Goal: Transaction & Acquisition: Subscribe to service/newsletter

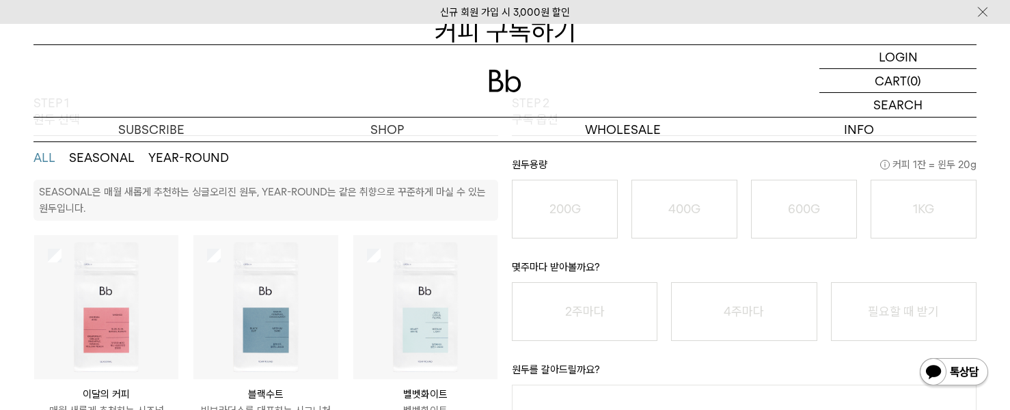
scroll to position [205, 0]
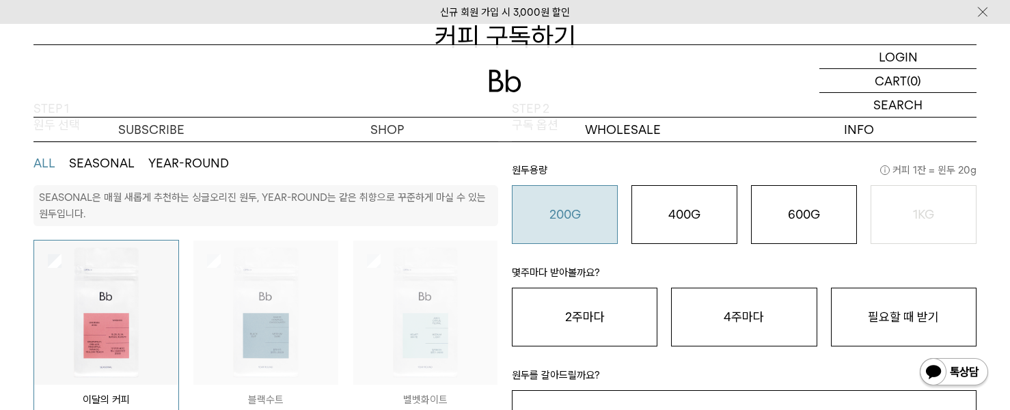
click at [579, 204] on button "200G 16,900 원" at bounding box center [565, 214] width 106 height 59
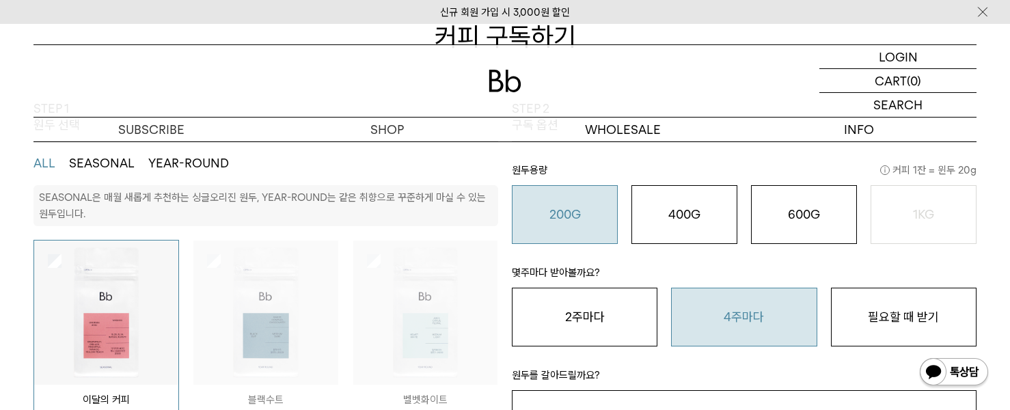
click at [736, 307] on button "4주마다" at bounding box center [744, 317] width 146 height 59
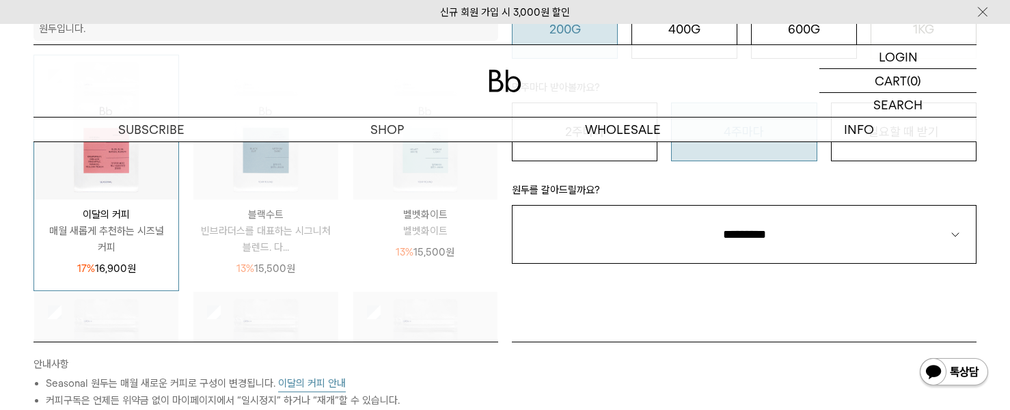
scroll to position [410, 0]
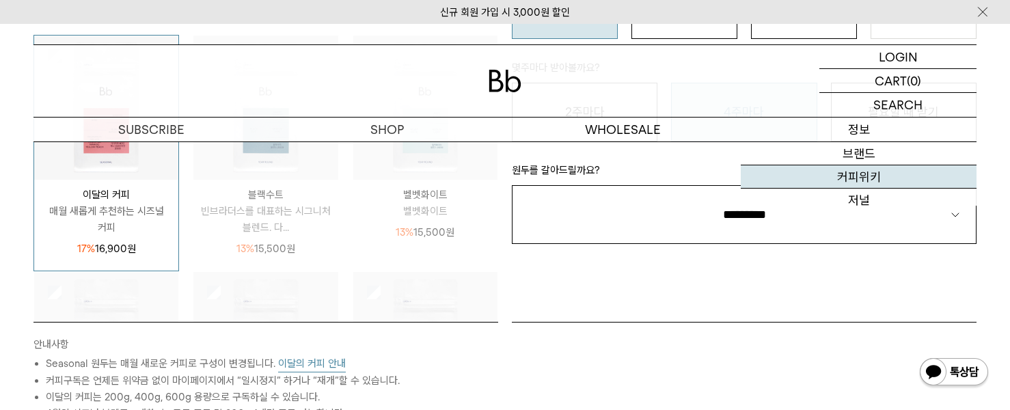
click at [873, 186] on link "커피위키" at bounding box center [859, 176] width 236 height 23
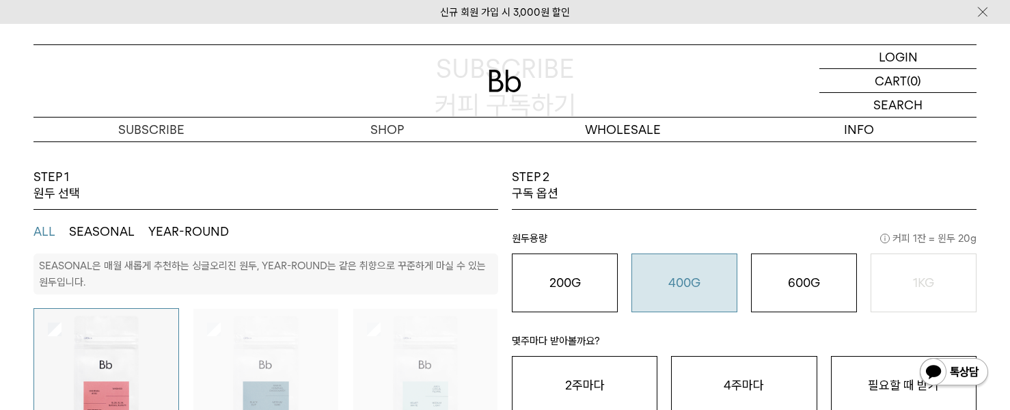
click at [691, 289] on o "400G" at bounding box center [684, 282] width 32 height 14
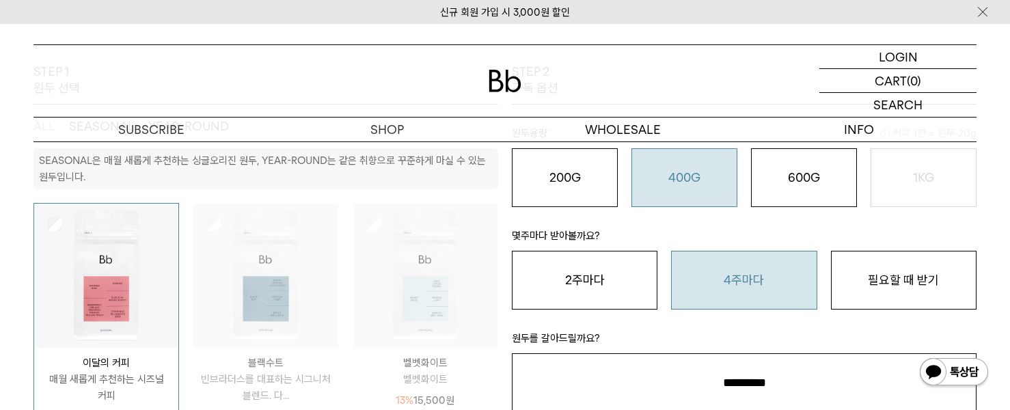
scroll to position [342, 0]
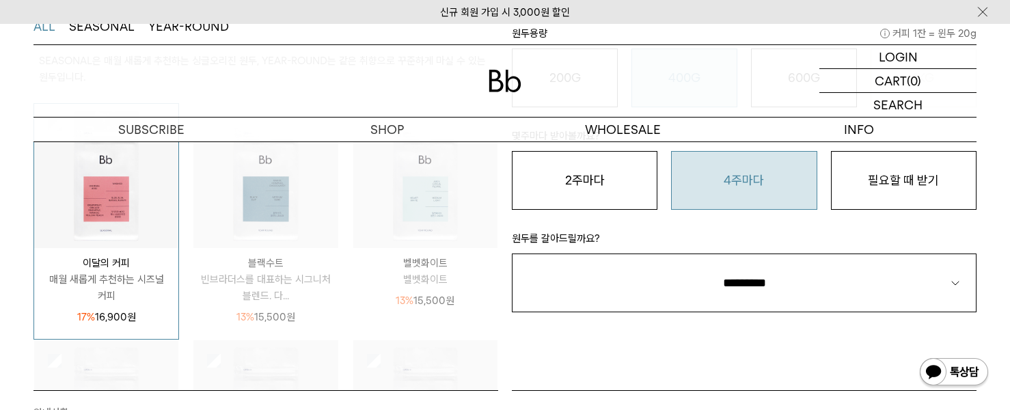
click at [743, 185] on button "4주마다" at bounding box center [744, 180] width 146 height 59
click at [994, 262] on div "STEP 1 원두 선택 ALL SEASONAL YEAR-ROUND SEASONAL은 매월 새롭게 추천하는 싱글오리진 원두, YEAR-ROUND…" at bounding box center [505, 295] width 984 height 663
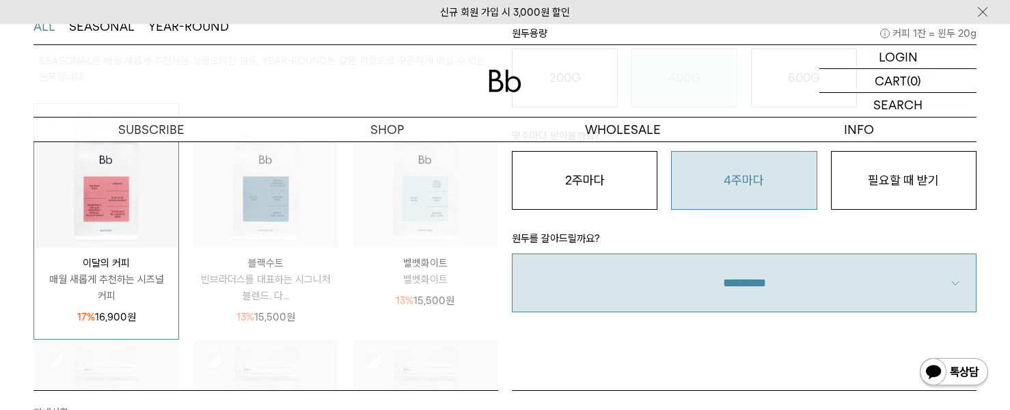
click at [927, 286] on select "**********" at bounding box center [744, 283] width 465 height 59
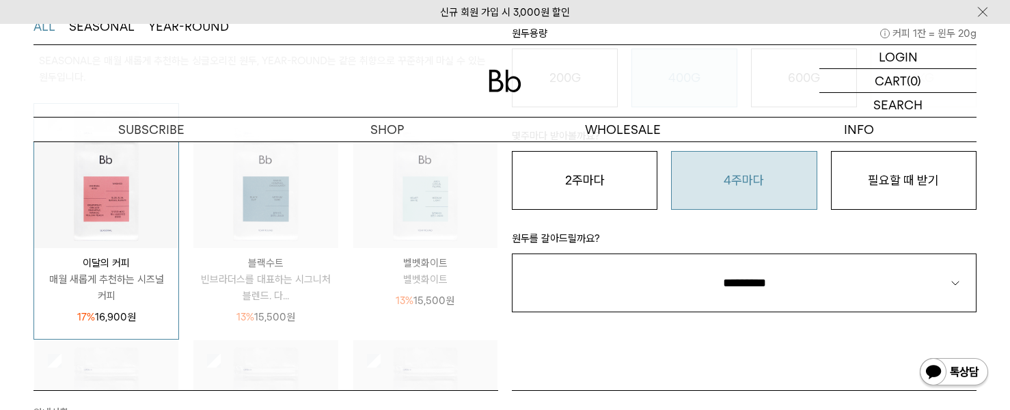
click at [753, 232] on p "원두를 갈아드릴까요?" at bounding box center [744, 241] width 465 height 23
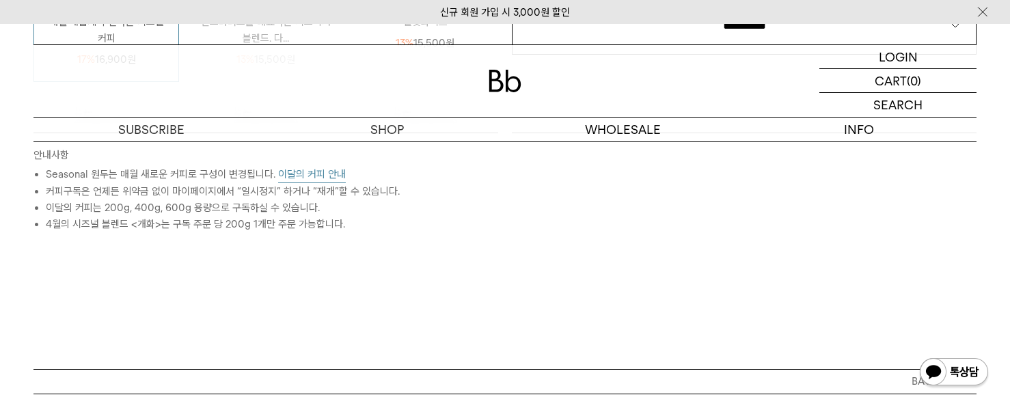
scroll to position [615, 0]
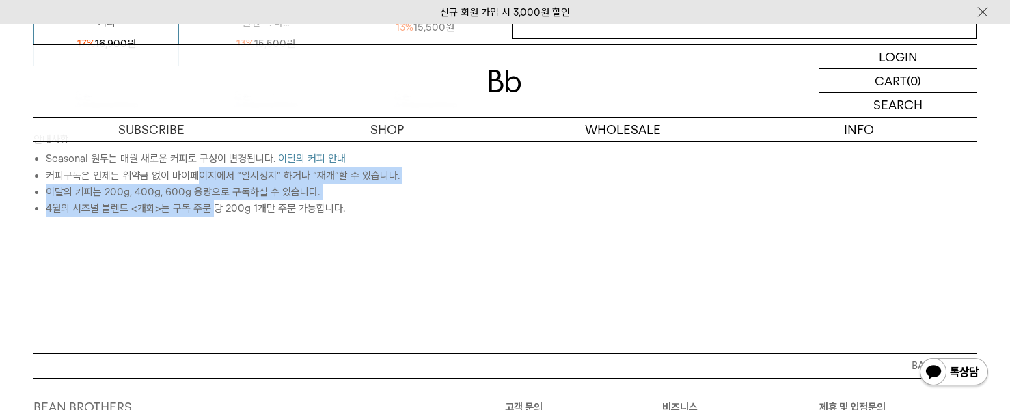
drag, startPoint x: 197, startPoint y: 175, endPoint x: 214, endPoint y: 213, distance: 41.9
click at [214, 213] on ul "Seasonal 원두는 매월 새로운 커피로 구성이 변경됩니다. 이달의 커피 안내 커피구독은 언제든 위약금 없이 마이페이지에서 “일시정지” 하거…" at bounding box center [265, 183] width 465 height 66
click at [214, 213] on li "4월의 시즈널 블렌드 <개화>는 구독 주문 당 200g 1개만 주문 가능합니다." at bounding box center [272, 208] width 452 height 16
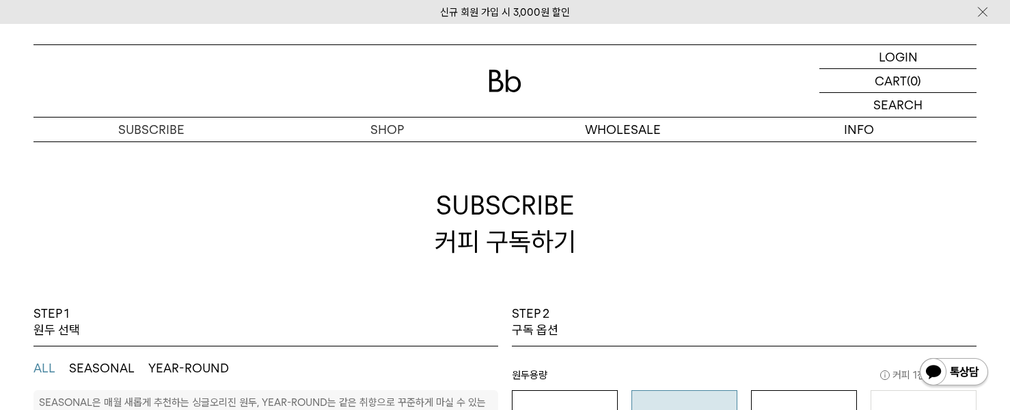
scroll to position [273, 0]
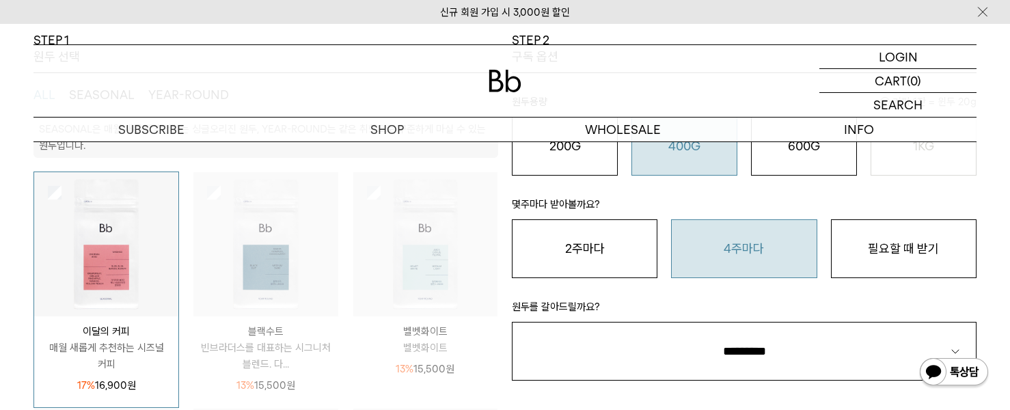
click at [110, 250] on img at bounding box center [106, 244] width 144 height 144
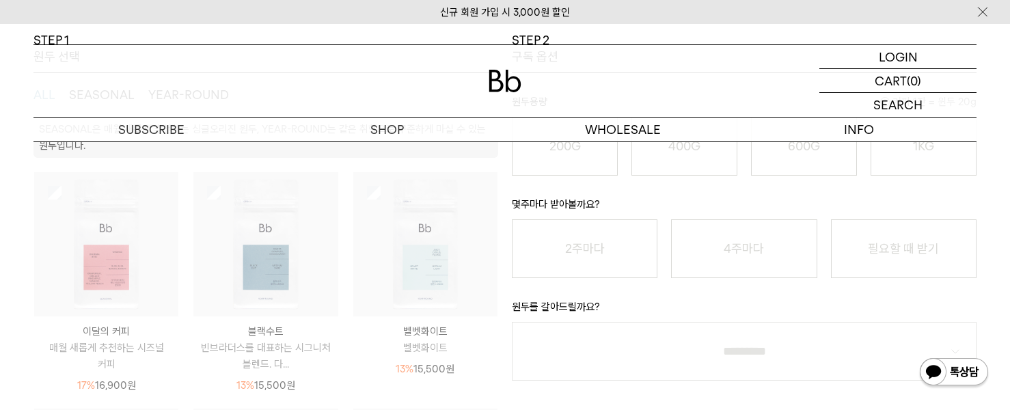
click at [110, 250] on img at bounding box center [106, 244] width 144 height 144
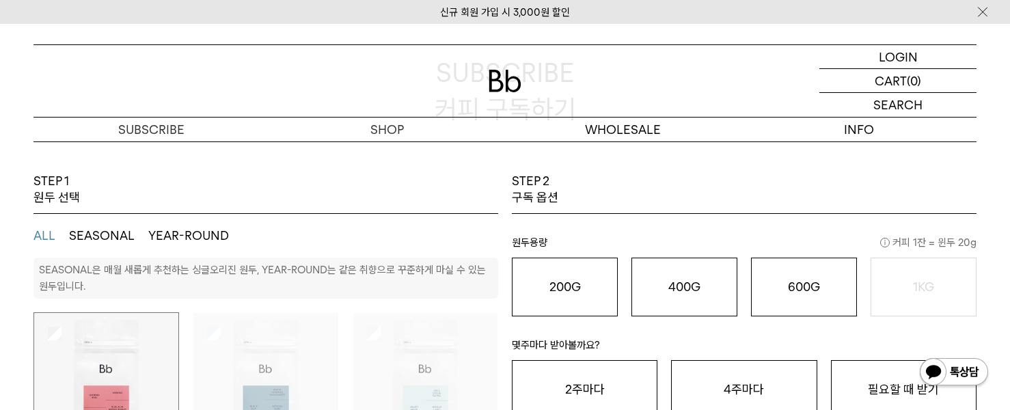
scroll to position [0, 0]
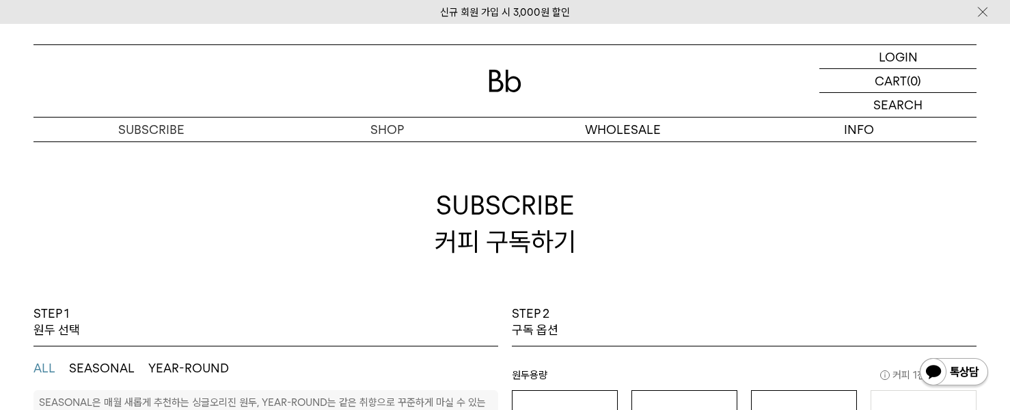
click at [99, 374] on button "SEASONAL" at bounding box center [102, 368] width 66 height 16
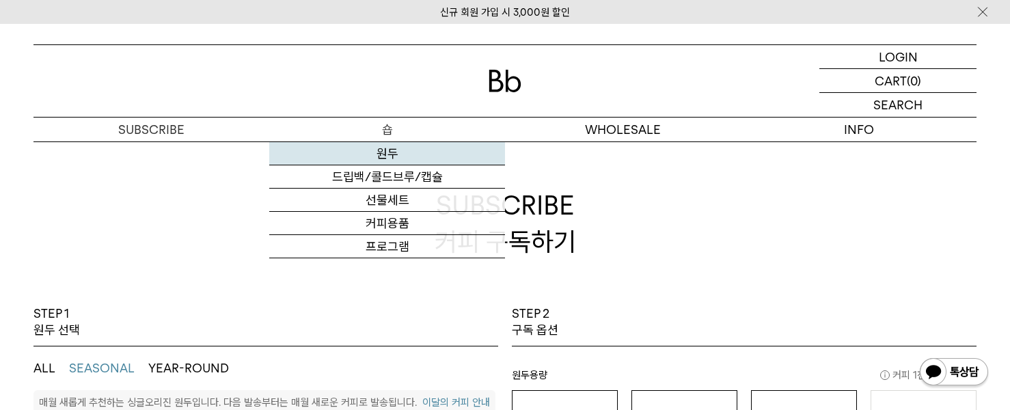
click at [372, 146] on link "원두" at bounding box center [387, 153] width 236 height 23
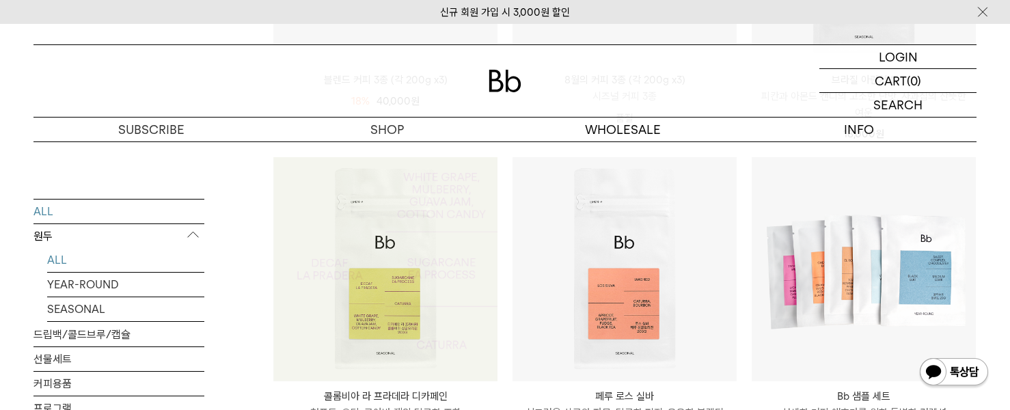
scroll to position [342, 0]
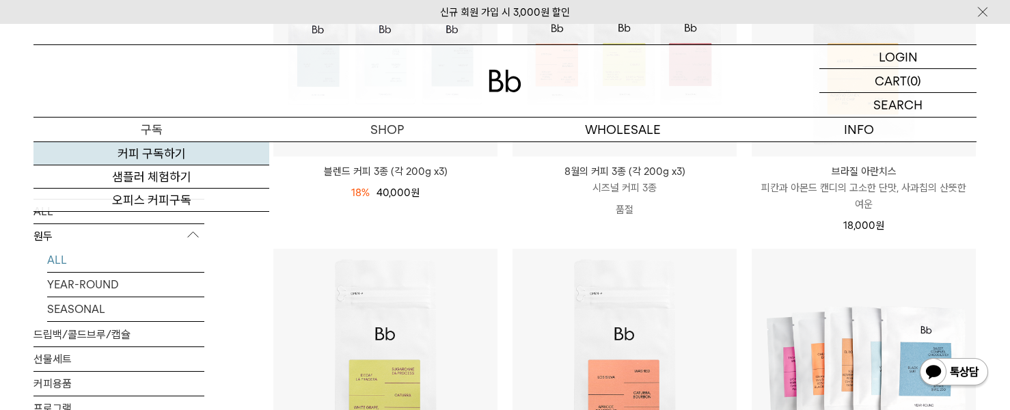
click at [156, 150] on link "커피 구독하기" at bounding box center [151, 153] width 236 height 23
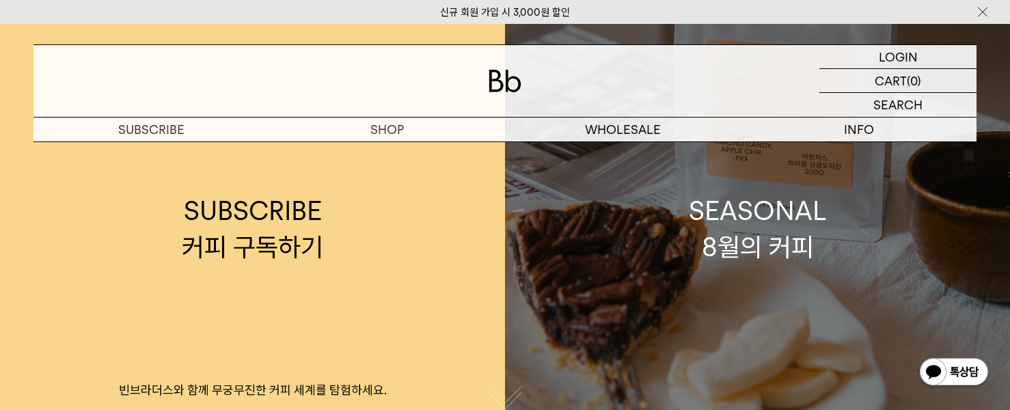
click at [841, 240] on link "SEASONAL 8월의 커피" at bounding box center [757, 229] width 505 height 410
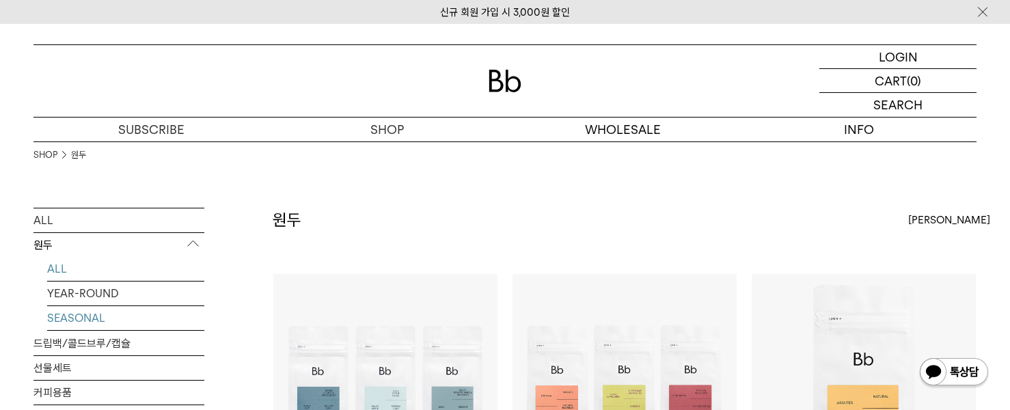
click at [111, 316] on link "SEASONAL" at bounding box center [125, 318] width 157 height 24
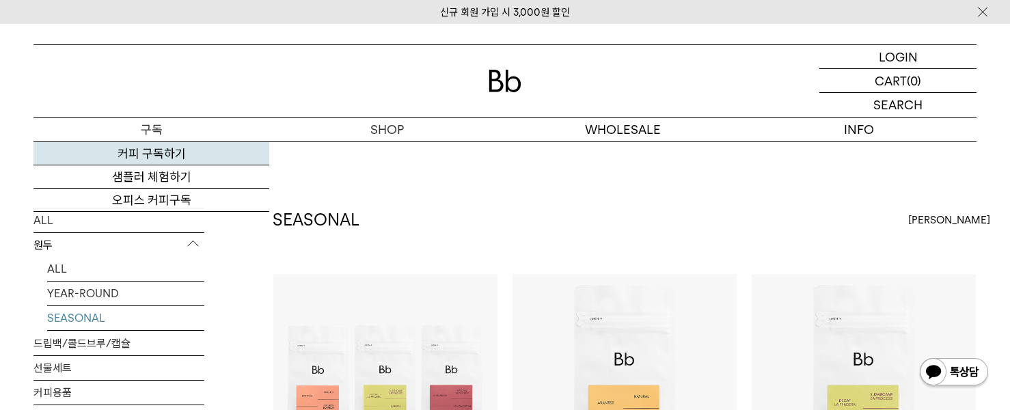
click at [133, 153] on link "커피 구독하기" at bounding box center [151, 153] width 236 height 23
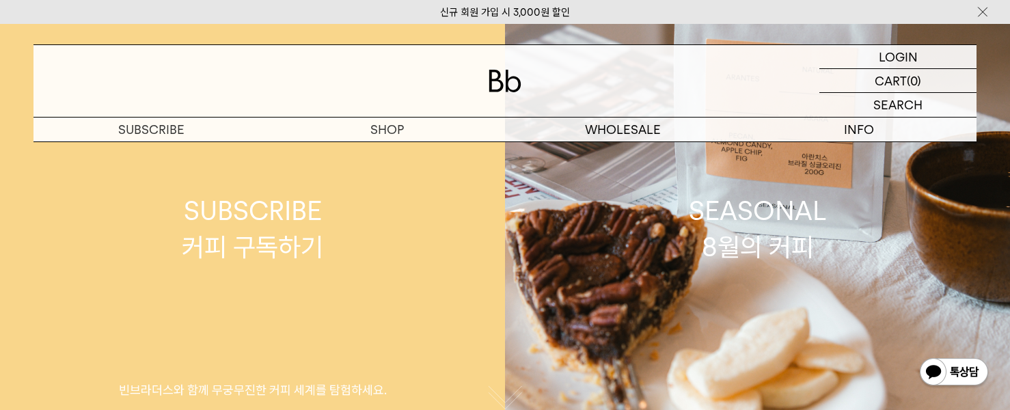
click at [236, 247] on div "SUBSCRIBE 커피 구독하기" at bounding box center [252, 229] width 141 height 72
click at [256, 204] on div "SUBSCRIBE 커피 구독하기" at bounding box center [252, 229] width 141 height 72
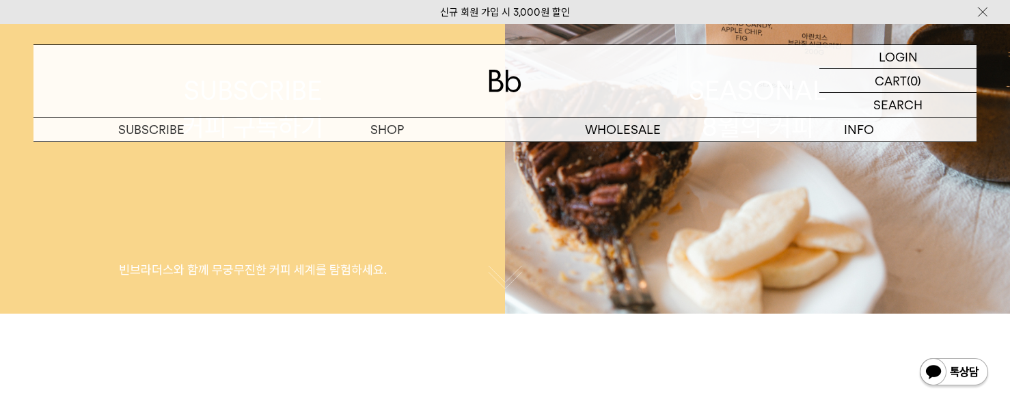
scroll to position [68, 0]
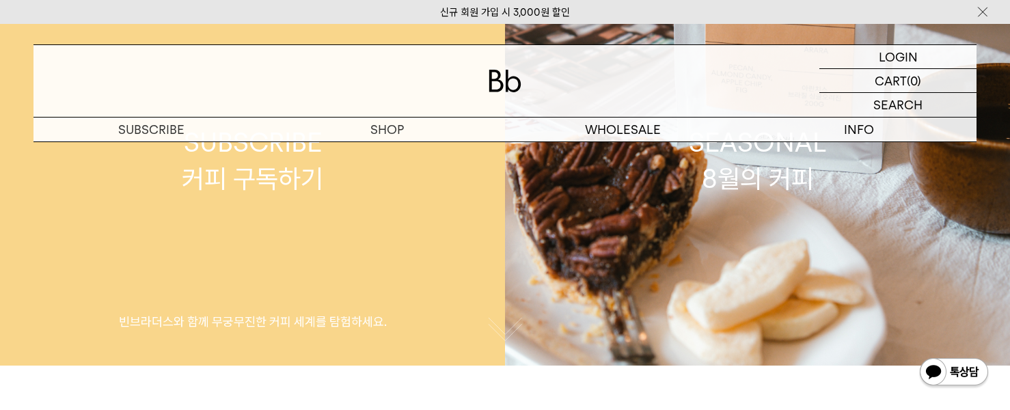
click at [226, 180] on div "SUBSCRIBE 커피 구독하기" at bounding box center [252, 160] width 141 height 72
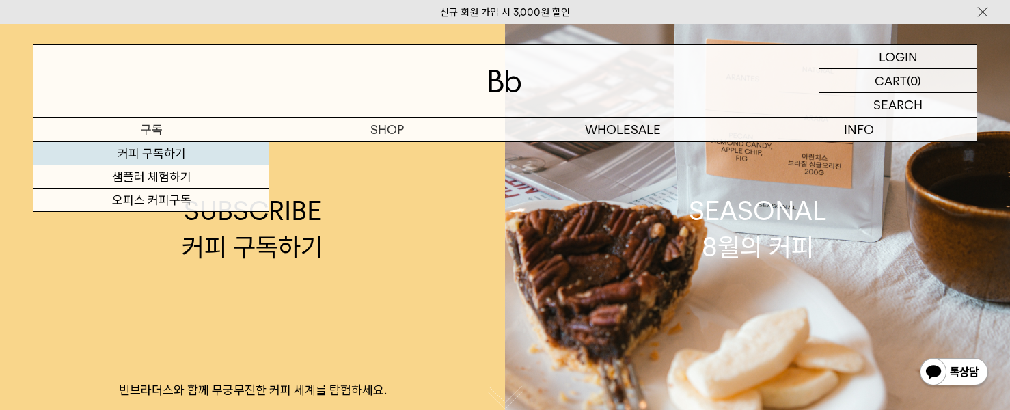
click at [164, 152] on link "커피 구독하기" at bounding box center [151, 153] width 236 height 23
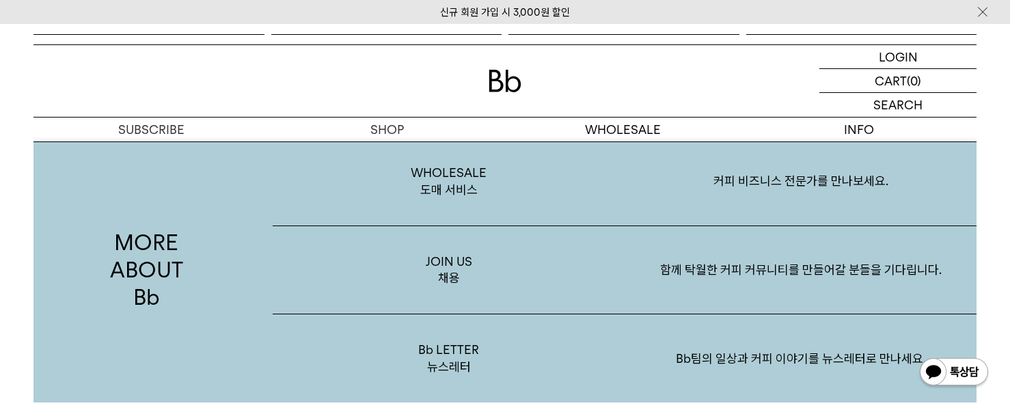
scroll to position [1883, 0]
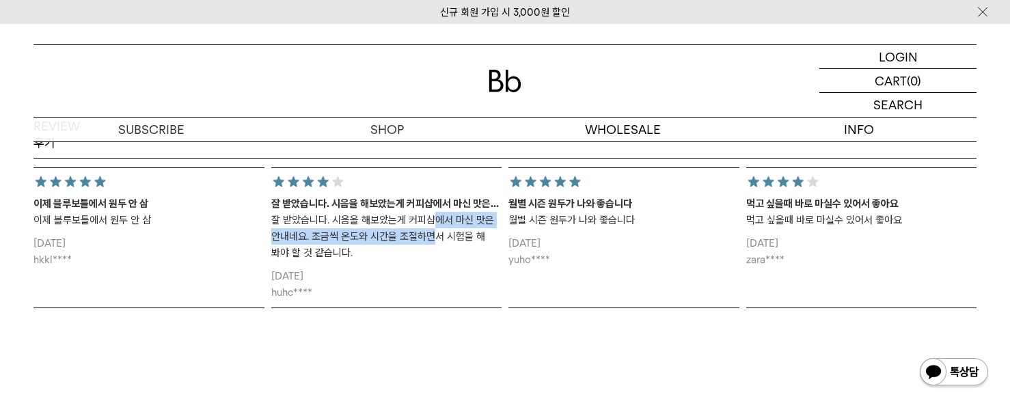
drag, startPoint x: 434, startPoint y: 227, endPoint x: 424, endPoint y: 247, distance: 22.0
click at [424, 247] on p "잘 받았습니다. 시음을 해보았는게 커피샵에서 마신 맛은 안내네요. 조금씩 온도와 시간을 조절하면서 시험을 해 봐야 할 것 같습니다." at bounding box center [386, 236] width 231 height 49
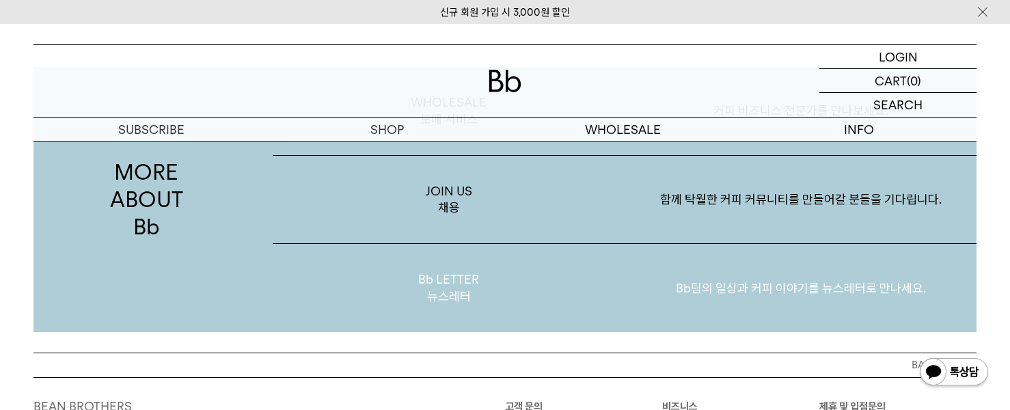
scroll to position [2224, 0]
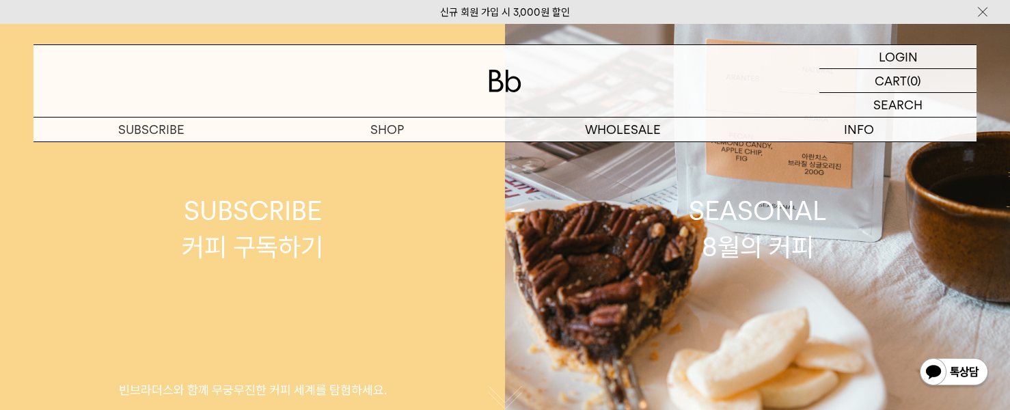
click at [299, 224] on div "SUBSCRIBE 커피 구독하기" at bounding box center [252, 229] width 141 height 72
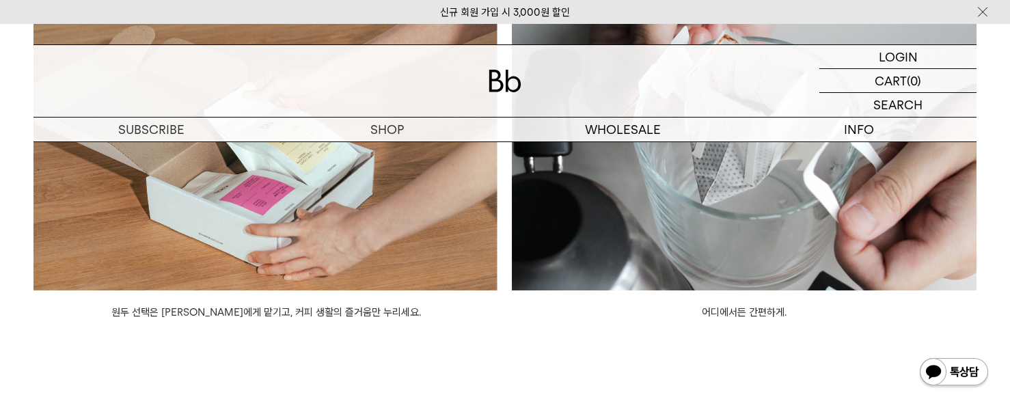
scroll to position [820, 0]
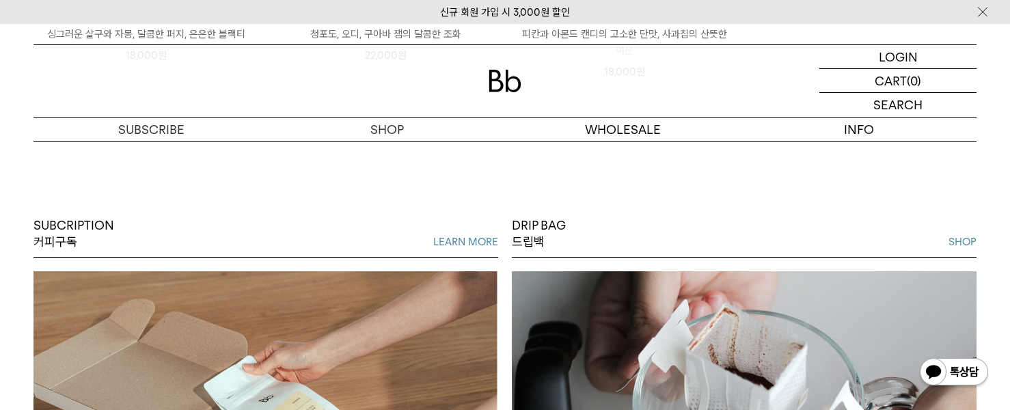
click at [83, 230] on p "SUBCRIPTION 커피구독" at bounding box center [73, 233] width 81 height 33
click at [446, 245] on link "LEARN MORE" at bounding box center [465, 242] width 65 height 16
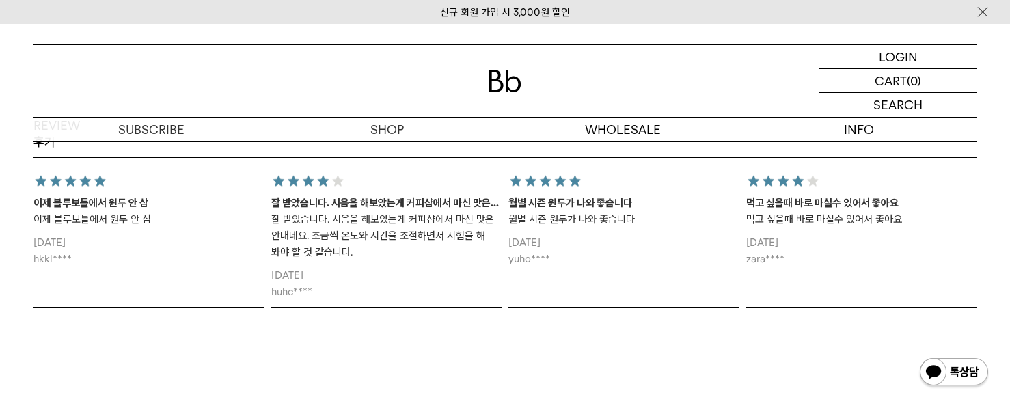
scroll to position [1746, 0]
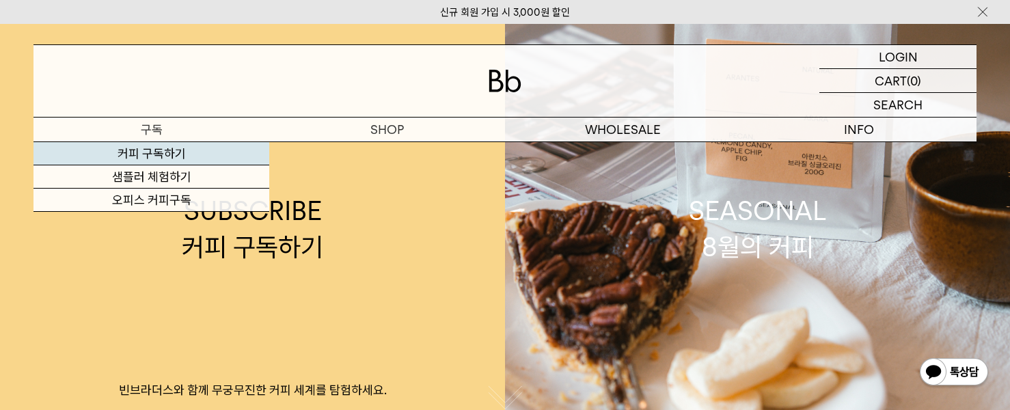
click at [158, 153] on link "커피 구독하기" at bounding box center [151, 153] width 236 height 23
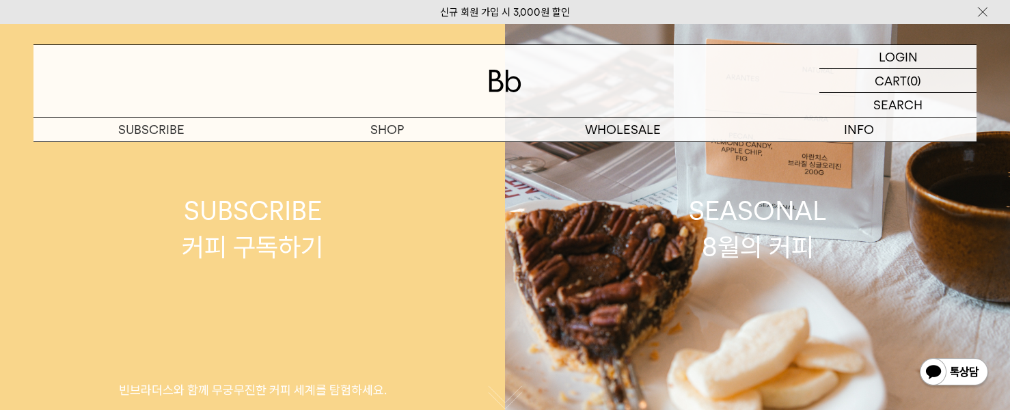
click at [362, 211] on link "SUBSCRIBE 커피 구독하기 빈브라더스와 함께 무궁무진한 커피 세계를 탐험하세요." at bounding box center [252, 229] width 505 height 410
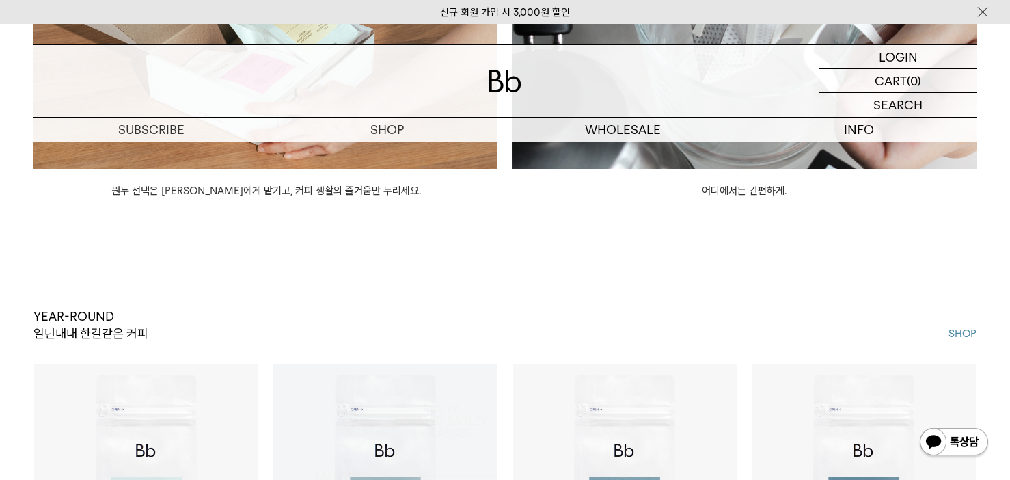
scroll to position [1064, 0]
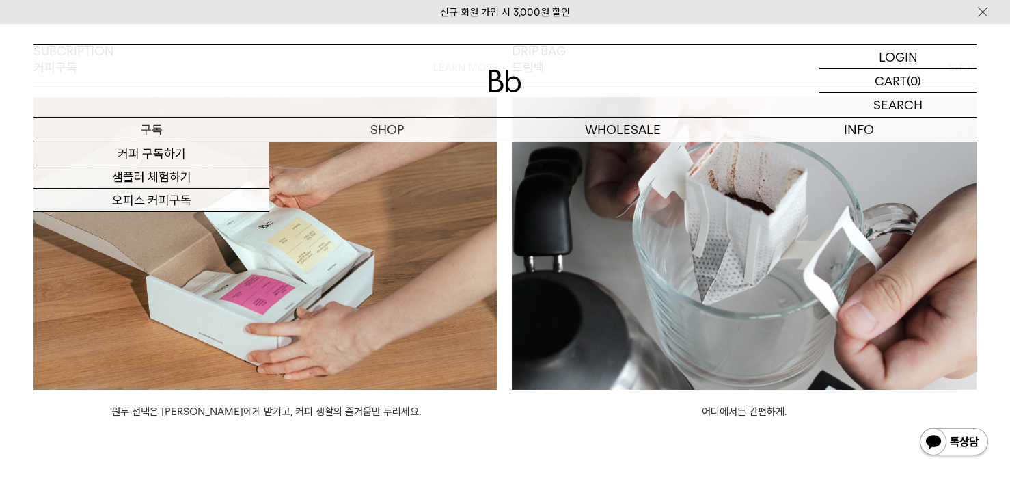
click at [165, 131] on p "구독" at bounding box center [151, 130] width 236 height 24
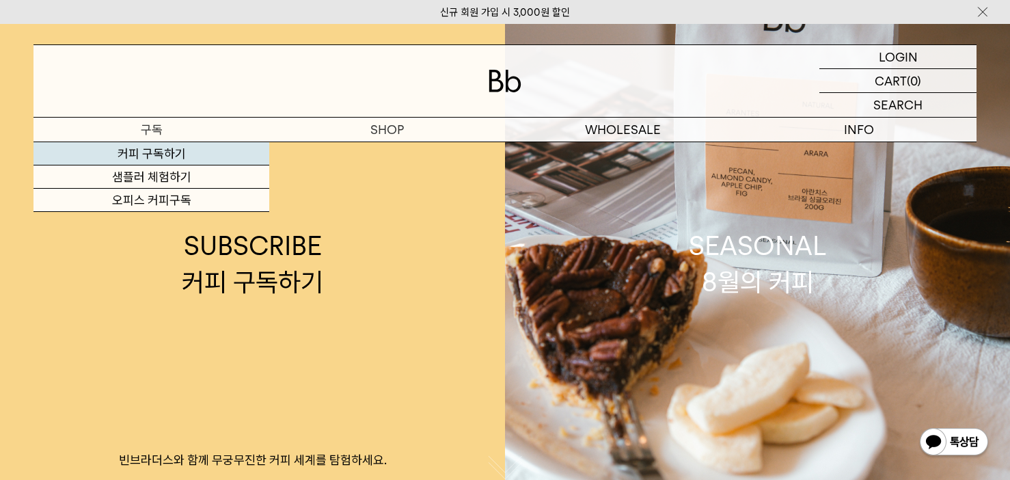
click at [137, 150] on link "커피 구독하기" at bounding box center [151, 153] width 236 height 23
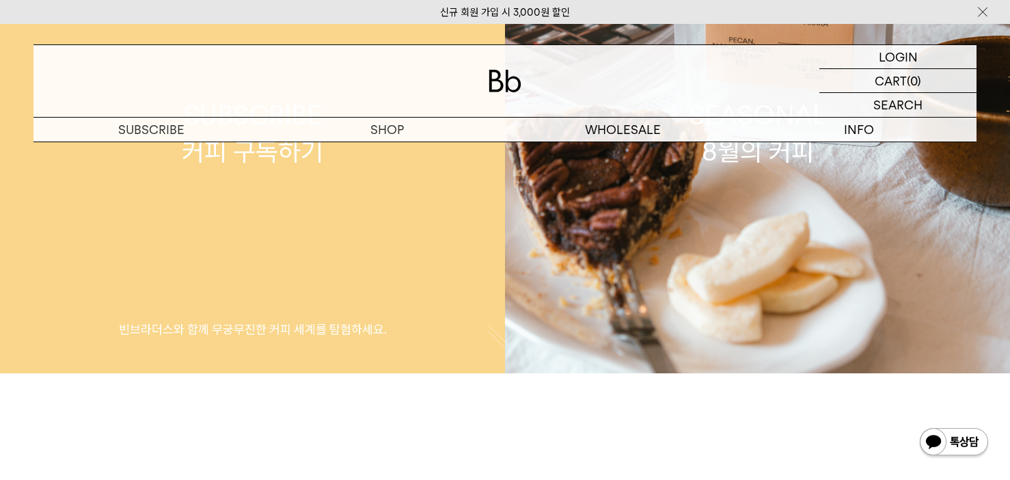
scroll to position [205, 0]
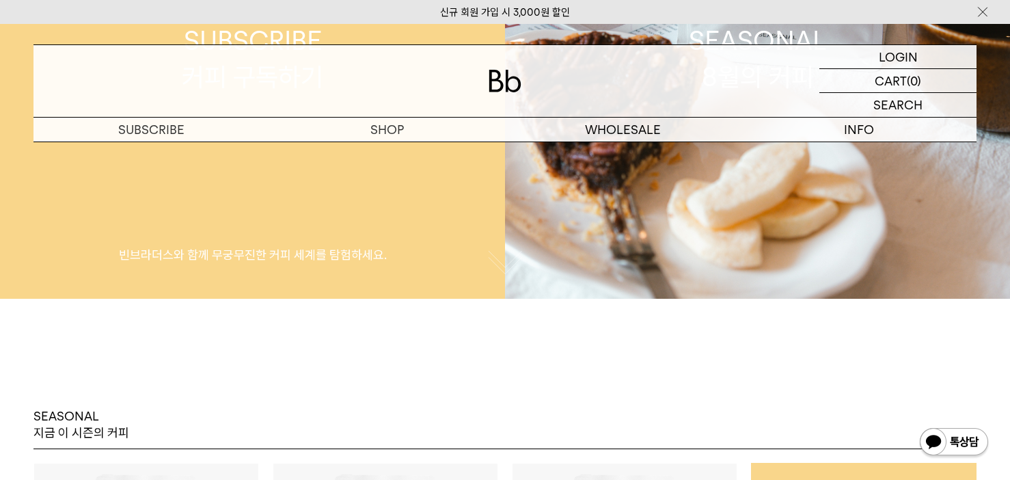
click at [197, 250] on p "빈브라더스와 함께 무궁무진한 커피 세계를 탐험하세요." at bounding box center [252, 255] width 505 height 16
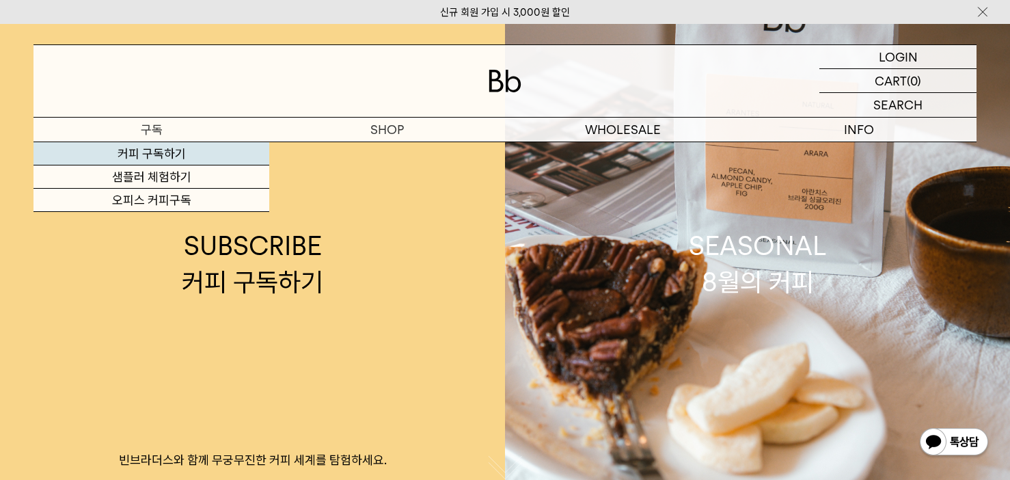
click at [154, 157] on link "커피 구독하기" at bounding box center [151, 153] width 236 height 23
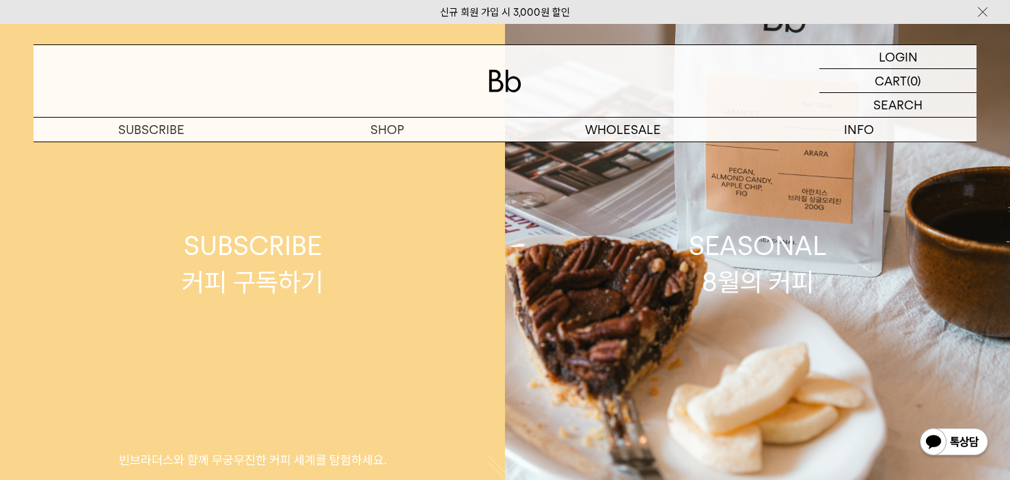
click at [268, 245] on div "SUBSCRIBE 커피 구독하기" at bounding box center [252, 264] width 141 height 72
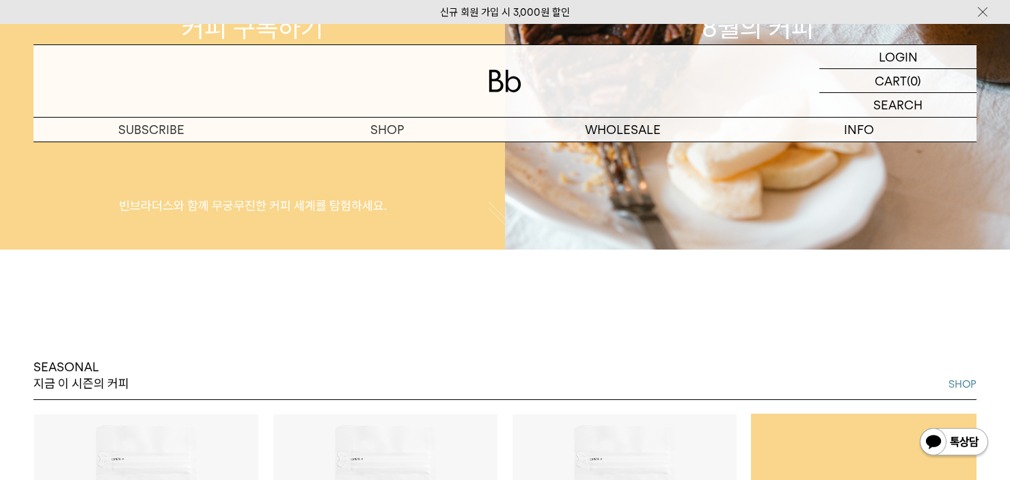
scroll to position [273, 0]
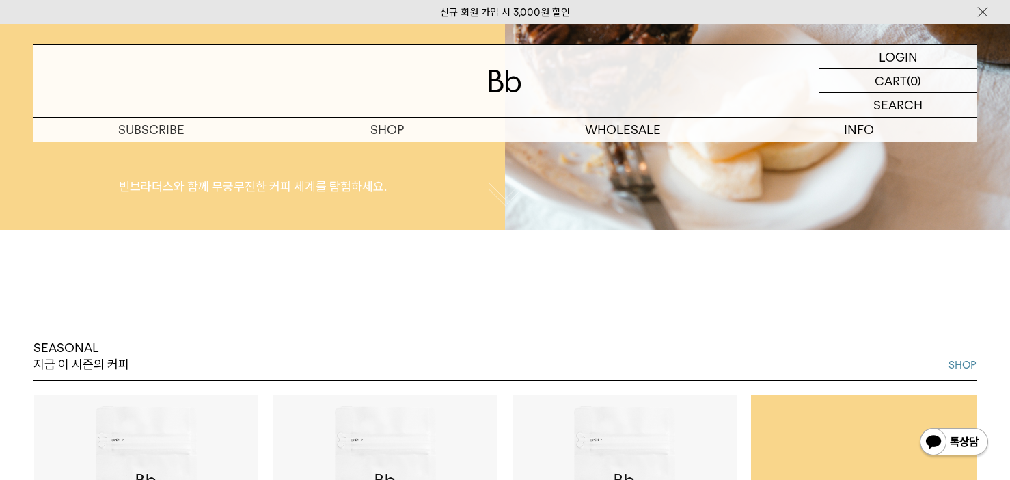
click at [284, 178] on p "빈브라더스와 함께 무궁무진한 커피 세계를 탐험하세요." at bounding box center [252, 186] width 505 height 16
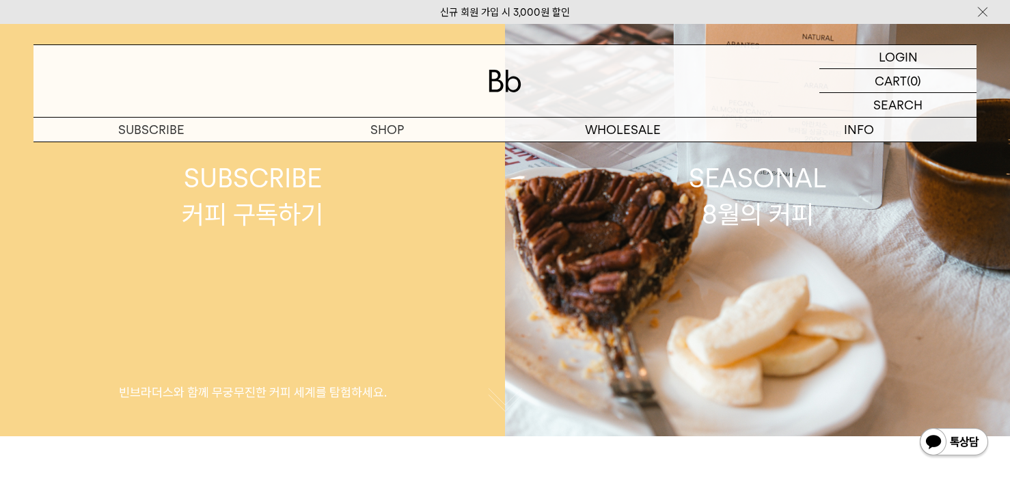
scroll to position [205, 0]
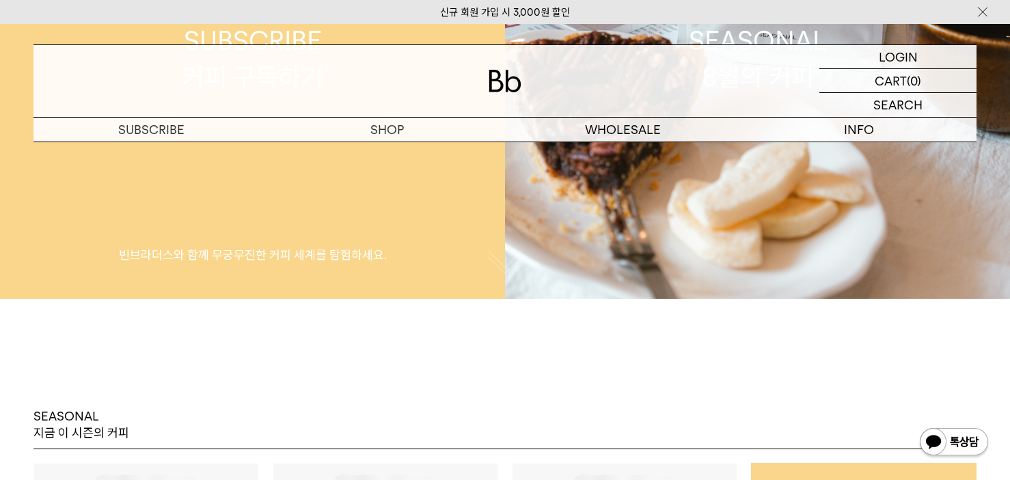
click at [307, 232] on link "SUBSCRIBE 커피 구독하기 빈브라더스와 함께 무궁무진한 커피 세계를 탐험하세요." at bounding box center [252, 59] width 505 height 480
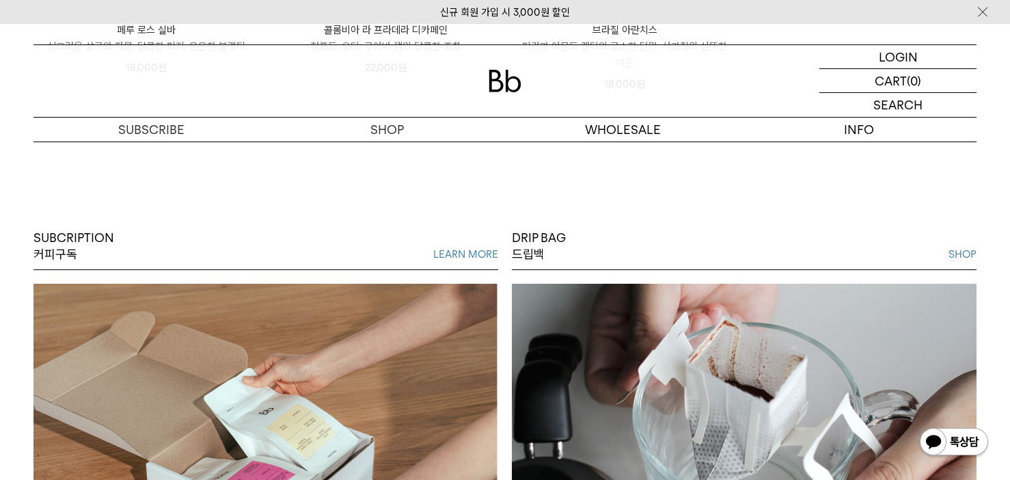
scroll to position [957, 0]
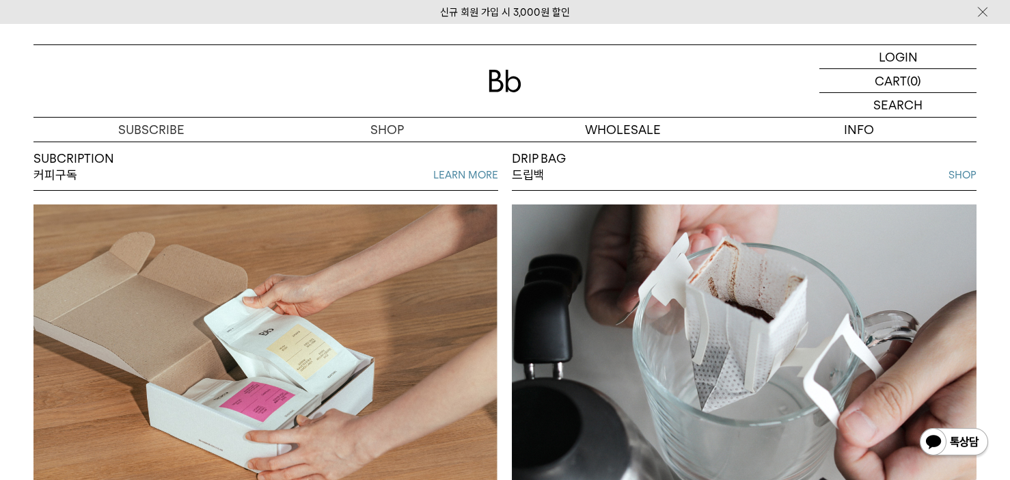
click at [466, 171] on link "LEARN MORE" at bounding box center [465, 175] width 65 height 16
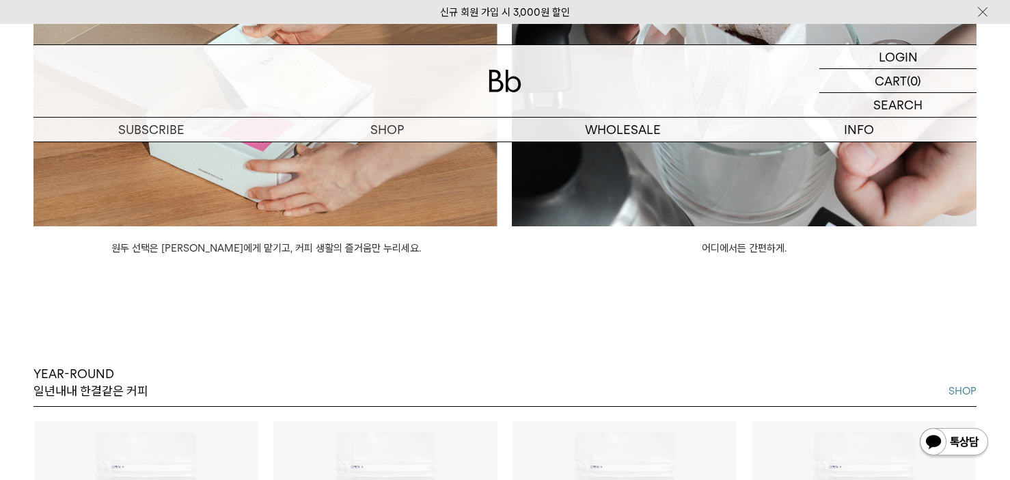
scroll to position [1162, 0]
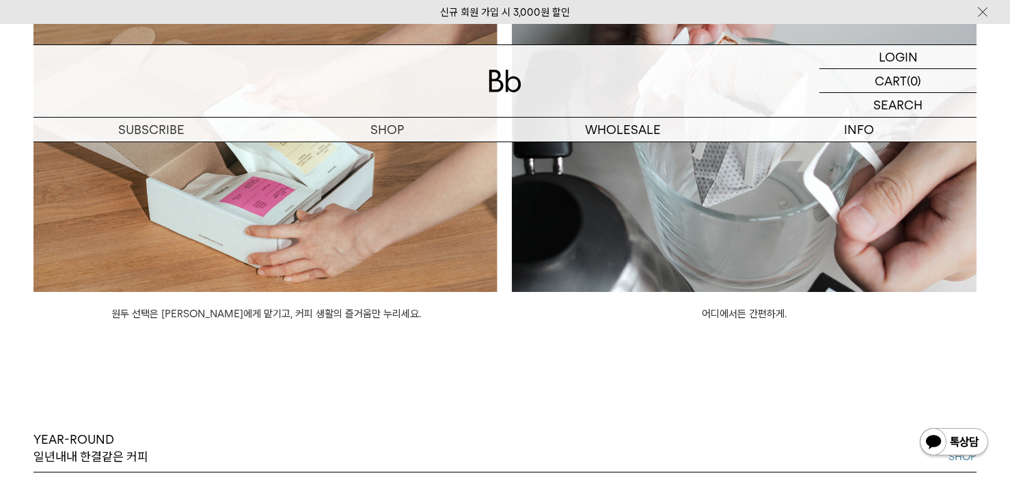
click at [206, 314] on link "원두 선택은 [PERSON_NAME]에게 맡기고, 커피 생활의 즐거움만 누리세요." at bounding box center [266, 313] width 310 height 12
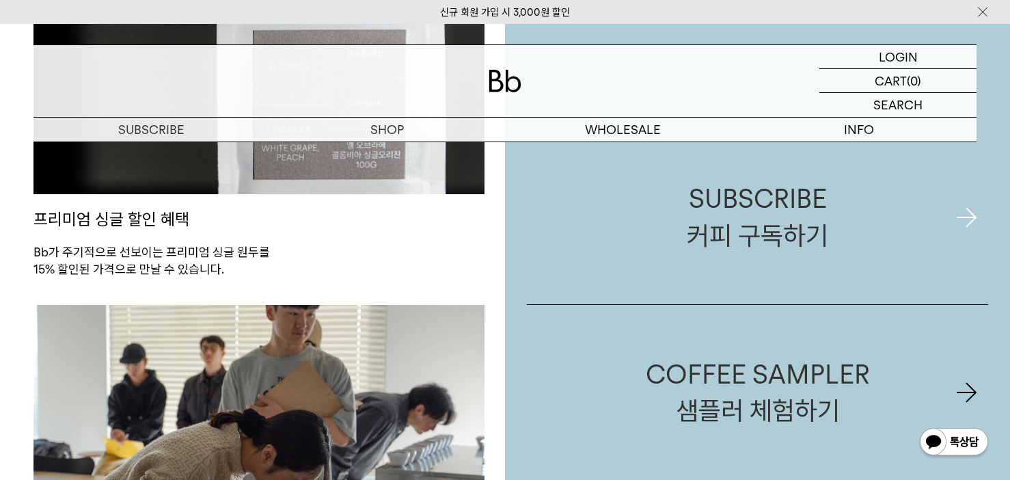
scroll to position [888, 0]
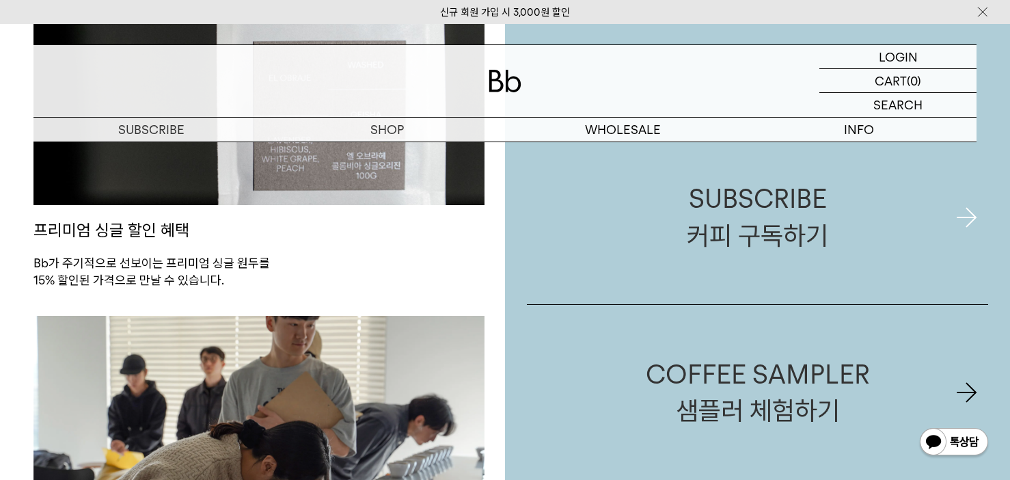
click at [971, 215] on div "SUBSCRIBE 커피 구독하기" at bounding box center [757, 217] width 461 height 175
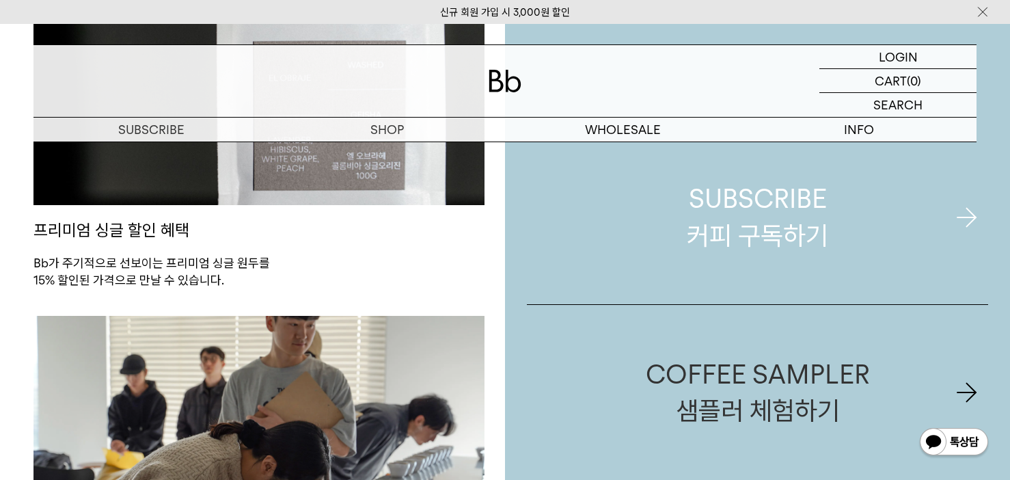
click at [839, 219] on link "SUBSCRIBE 커피 구독하기" at bounding box center [757, 217] width 461 height 174
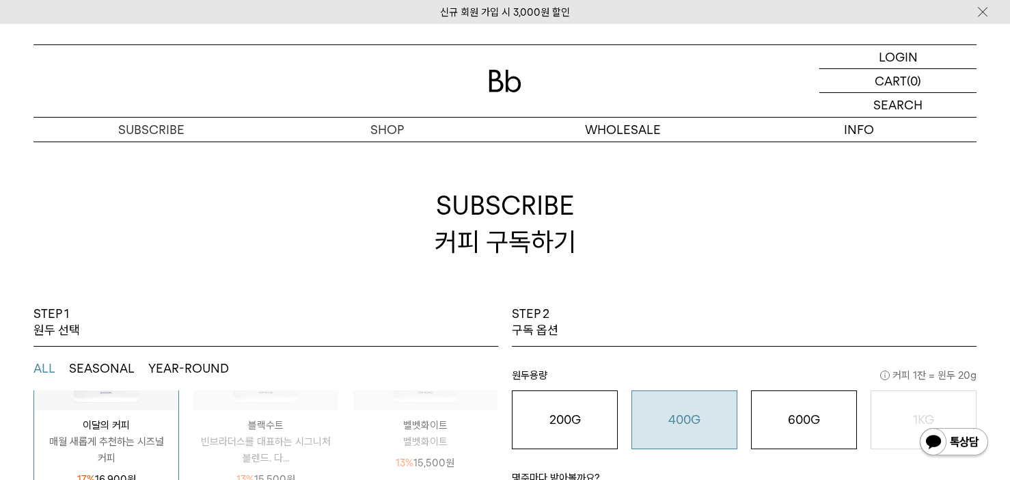
click at [685, 410] on button "400G 31,000 원" at bounding box center [684, 419] width 106 height 59
click at [594, 407] on button "200G 16,900 원" at bounding box center [565, 419] width 106 height 59
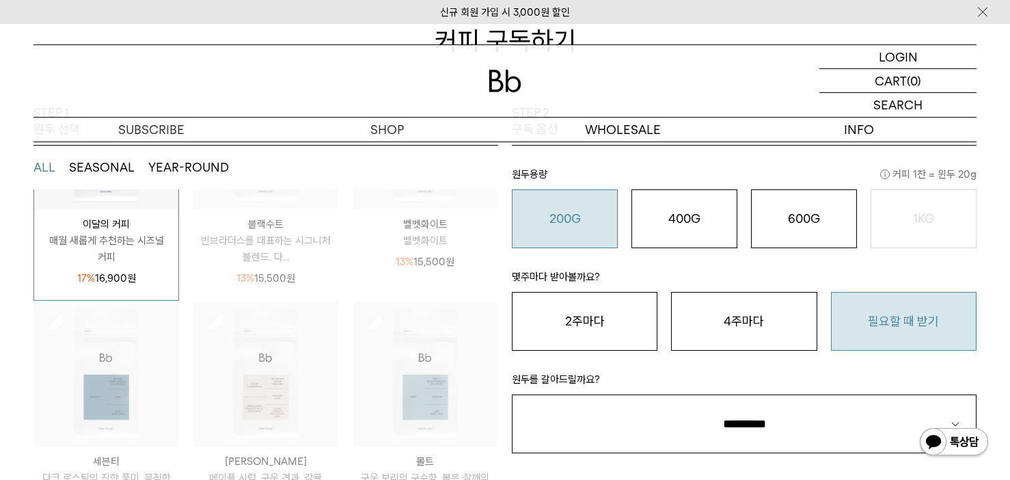
scroll to position [205, 0]
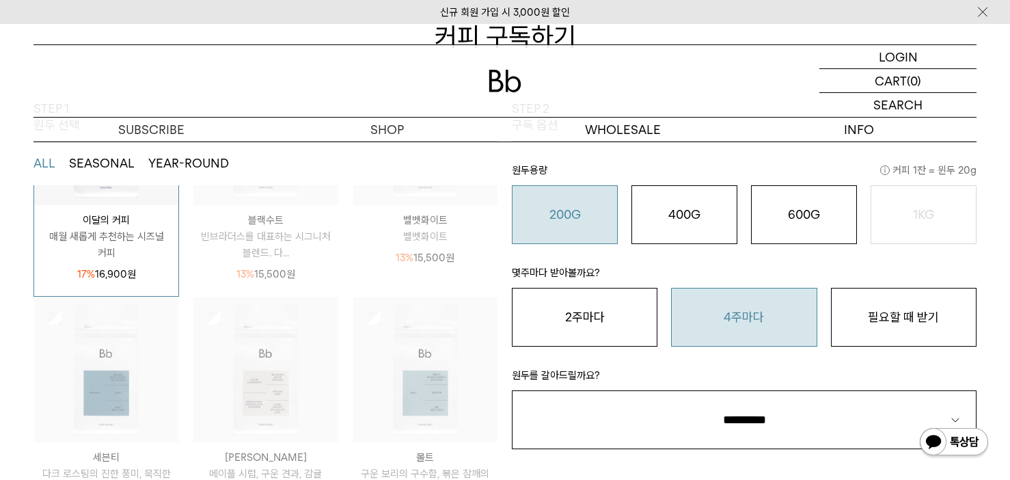
click at [722, 317] on button "4주마다" at bounding box center [744, 317] width 146 height 59
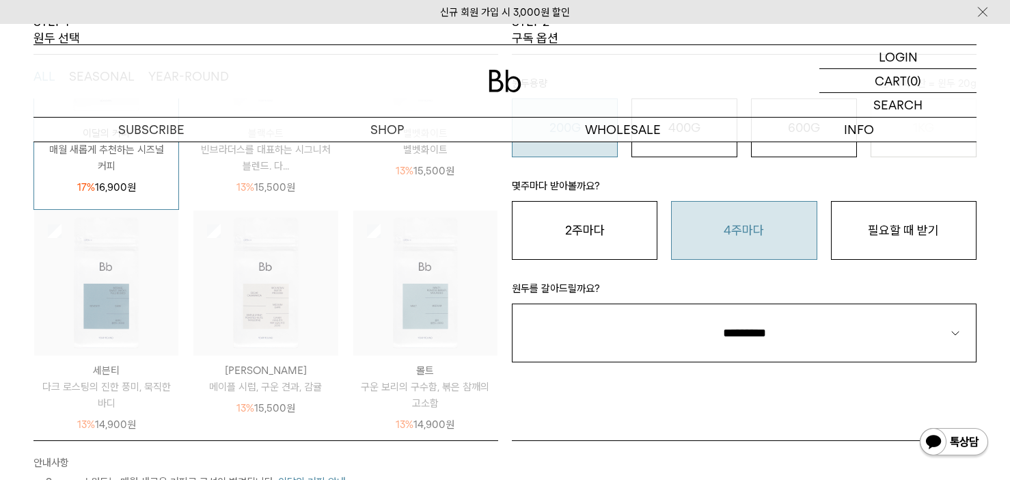
scroll to position [410, 0]
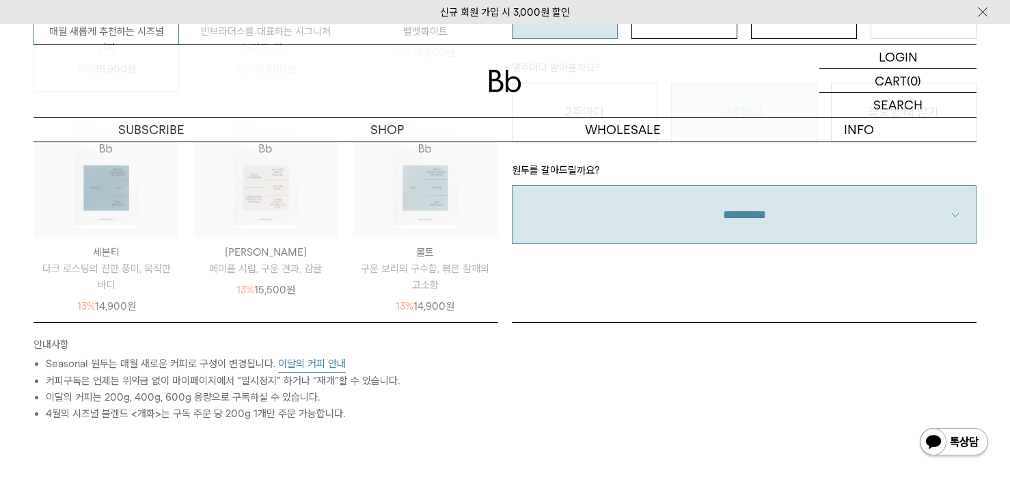
click at [839, 222] on select "**********" at bounding box center [744, 214] width 465 height 59
select select "**"
click at [512, 185] on select "**********" at bounding box center [744, 214] width 465 height 59
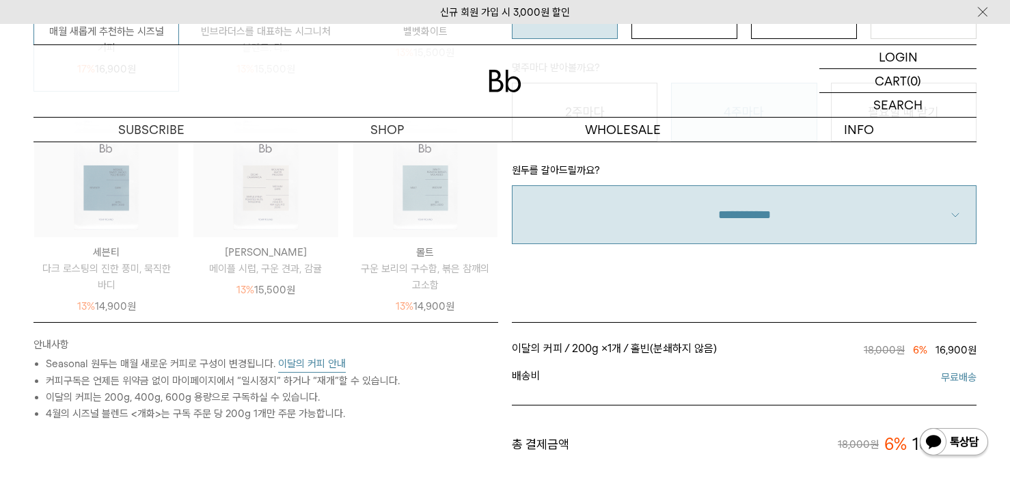
click at [763, 319] on div "STEP 2 구독 옵션 원두용량 커피 1잔 = 윈두 20g 200G 16,900 원 400G 31,000 원 600G 43,000 원 1KG …" at bounding box center [744, 108] width 478 height 426
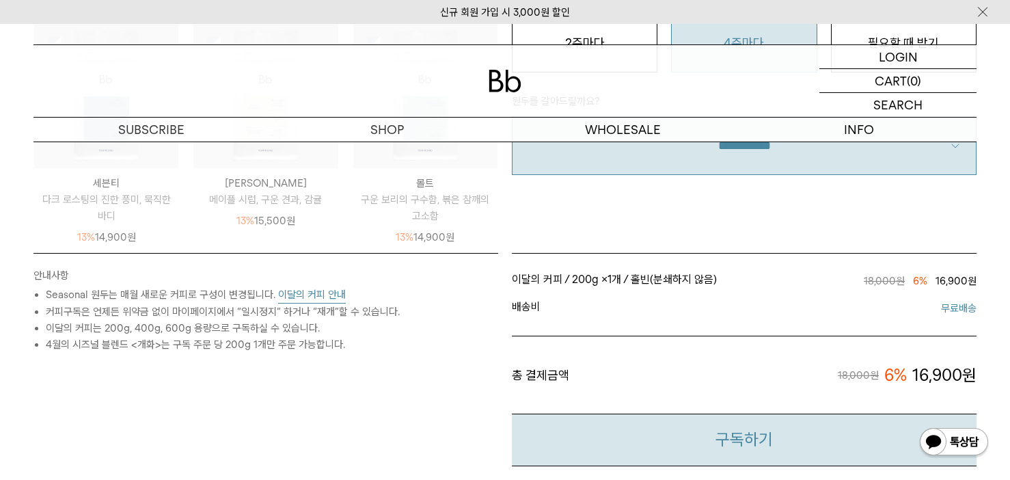
scroll to position [478, 0]
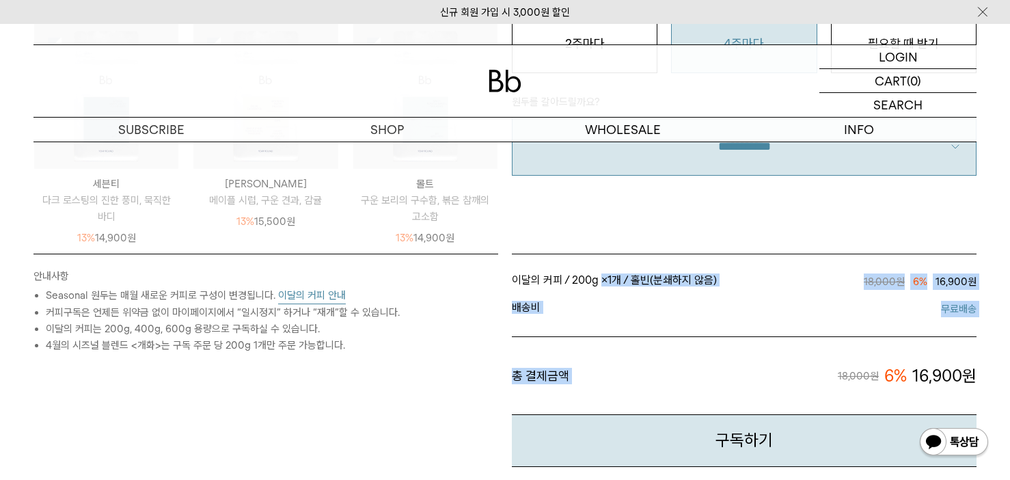
drag, startPoint x: 600, startPoint y: 278, endPoint x: 775, endPoint y: 339, distance: 185.2
click at [775, 339] on ul "이달의 커피 / 200g × 1개 / 홀빈(분쇄하지 않음) / 4주마다 18,000원 6% 16,900원 이달의 커피 / 200g / 홀빈(분…" at bounding box center [744, 341] width 465 height 147
click at [775, 339] on li "총 결제금액 18,000원 6% 16,900원" at bounding box center [744, 375] width 465 height 79
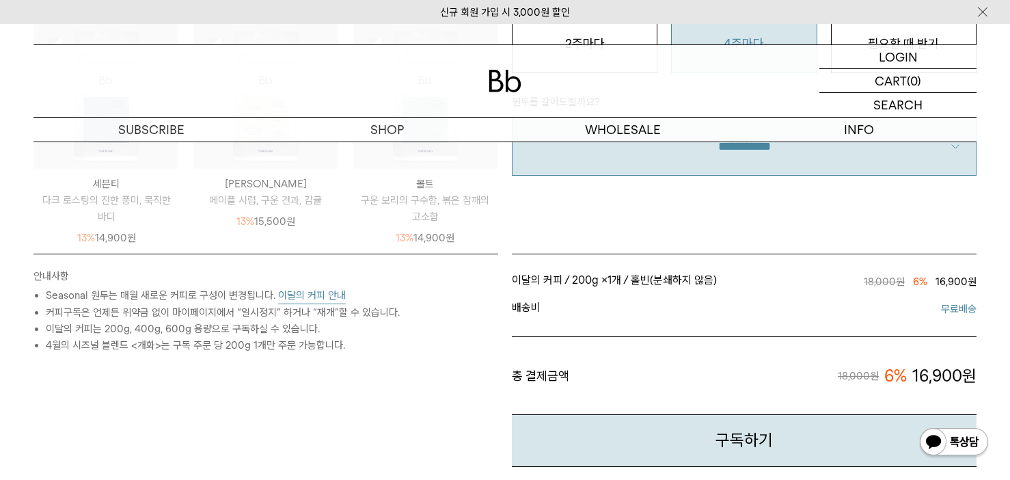
scroll to position [615, 0]
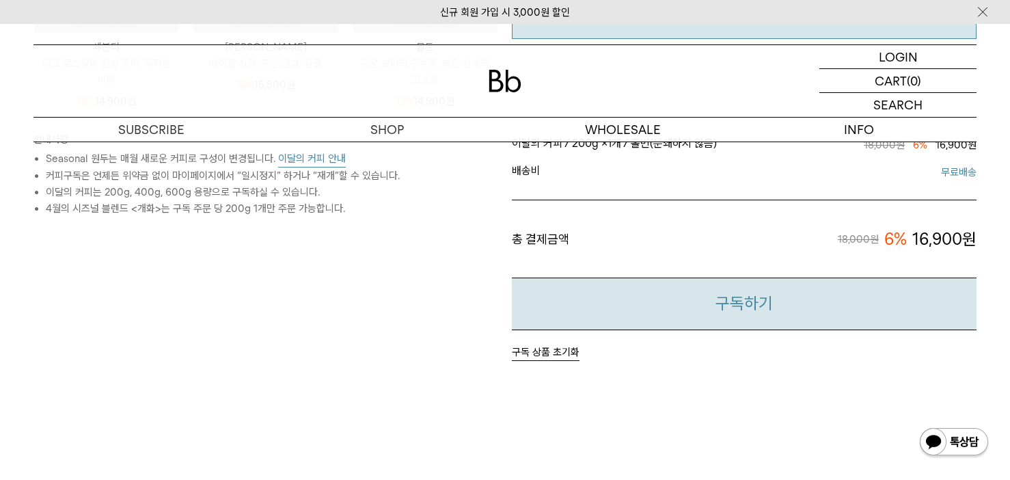
click at [765, 292] on button "구독하기" at bounding box center [744, 303] width 465 height 53
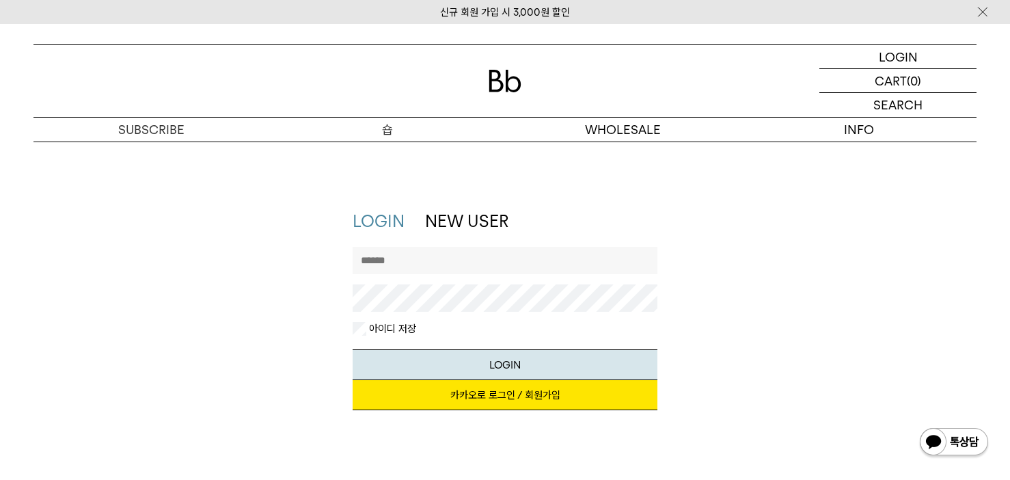
click at [382, 133] on p "숍" at bounding box center [387, 130] width 236 height 24
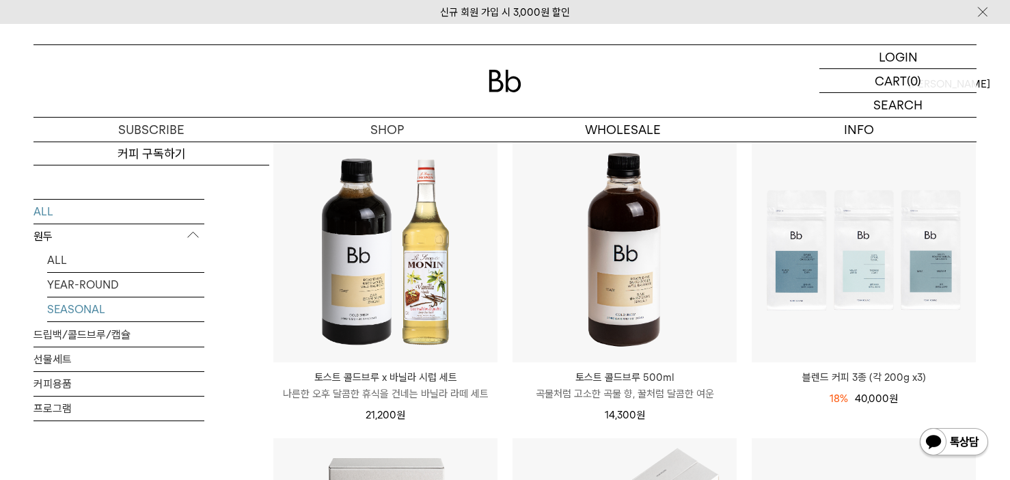
scroll to position [137, 0]
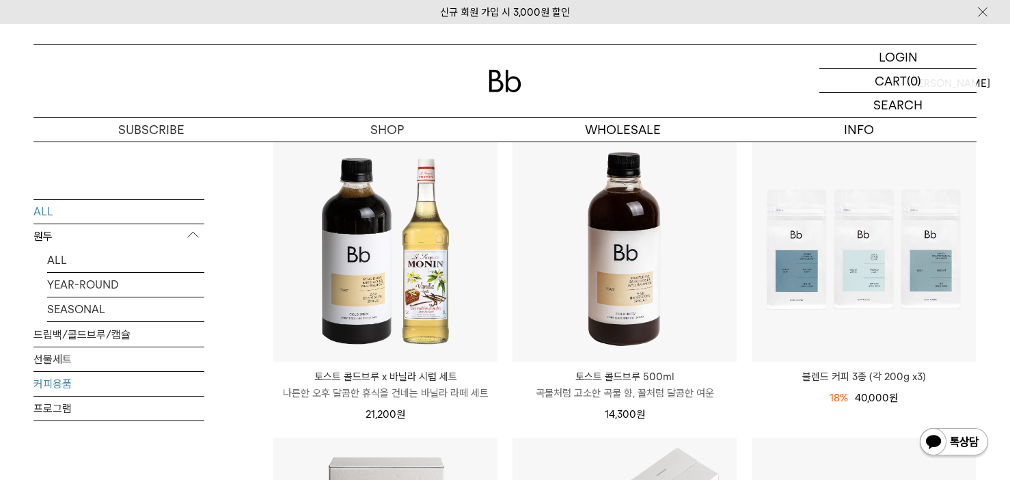
click at [100, 379] on link "커피용품" at bounding box center [118, 383] width 171 height 24
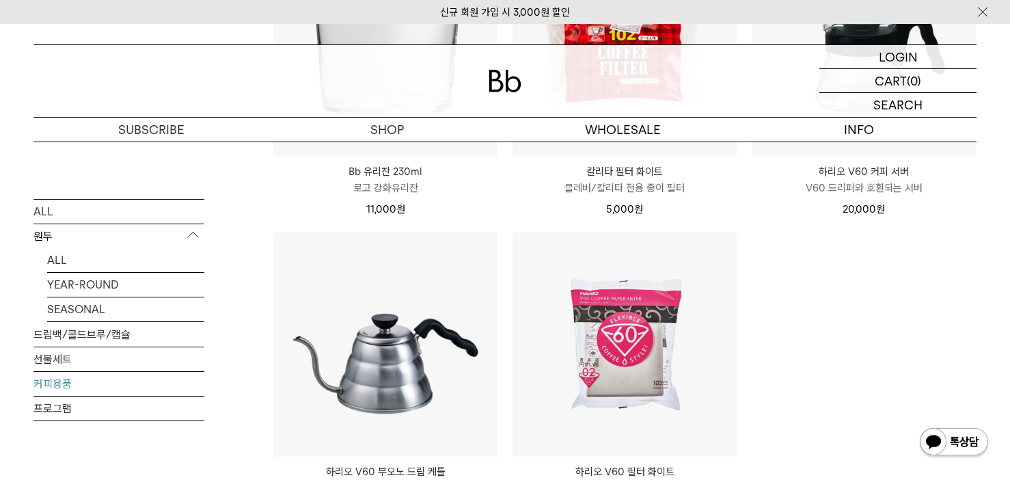
scroll to position [205, 0]
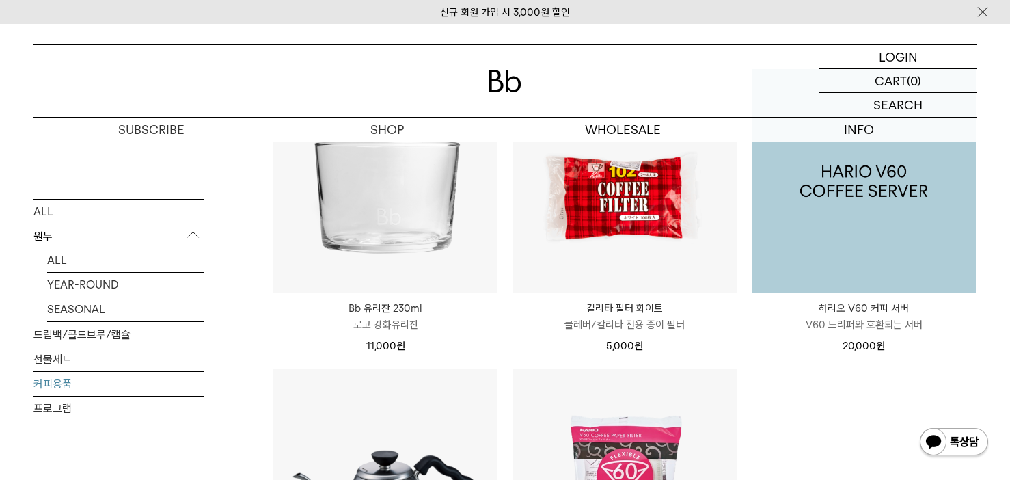
click at [901, 254] on img at bounding box center [864, 181] width 224 height 224
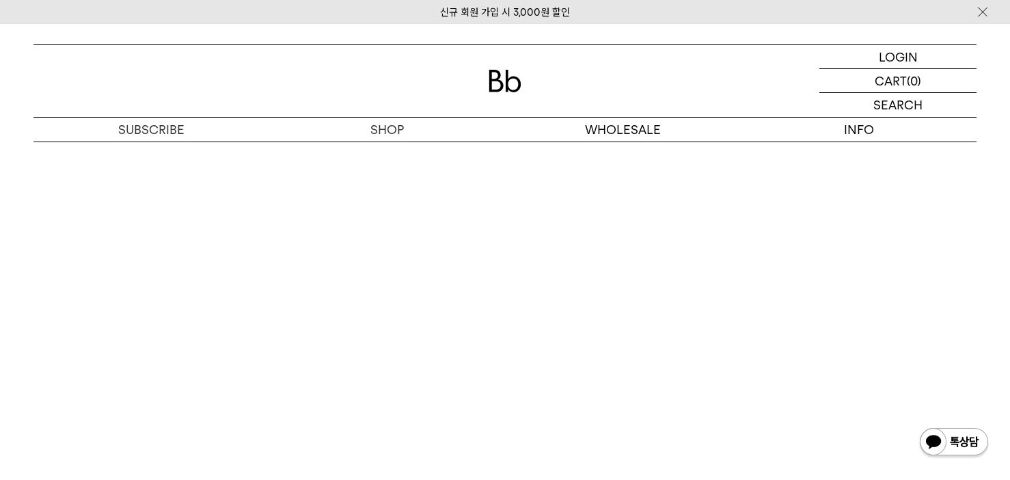
scroll to position [1845, 0]
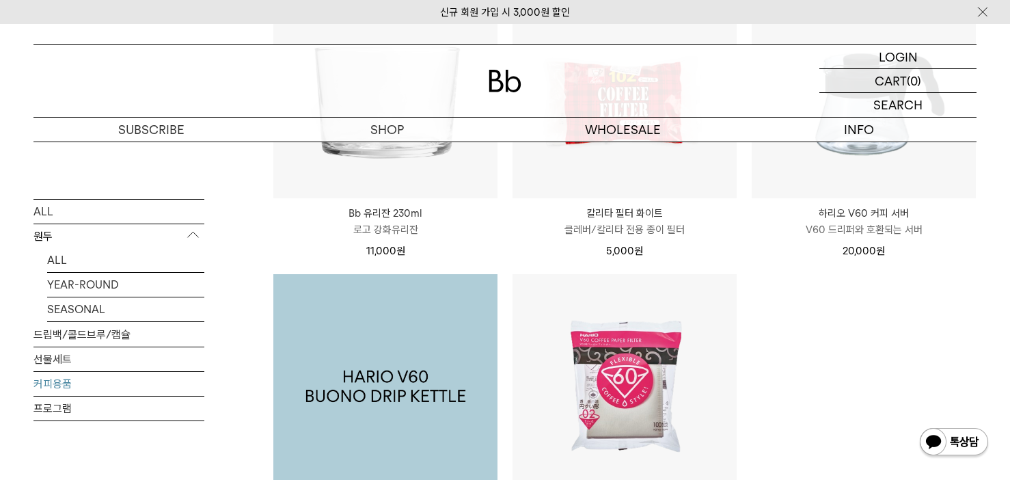
scroll to position [410, 0]
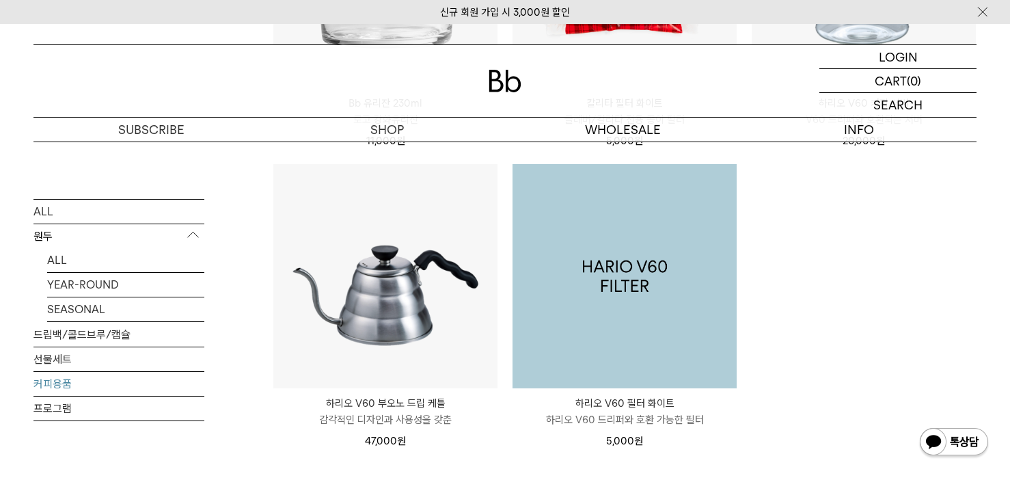
click at [600, 357] on img at bounding box center [624, 276] width 224 height 224
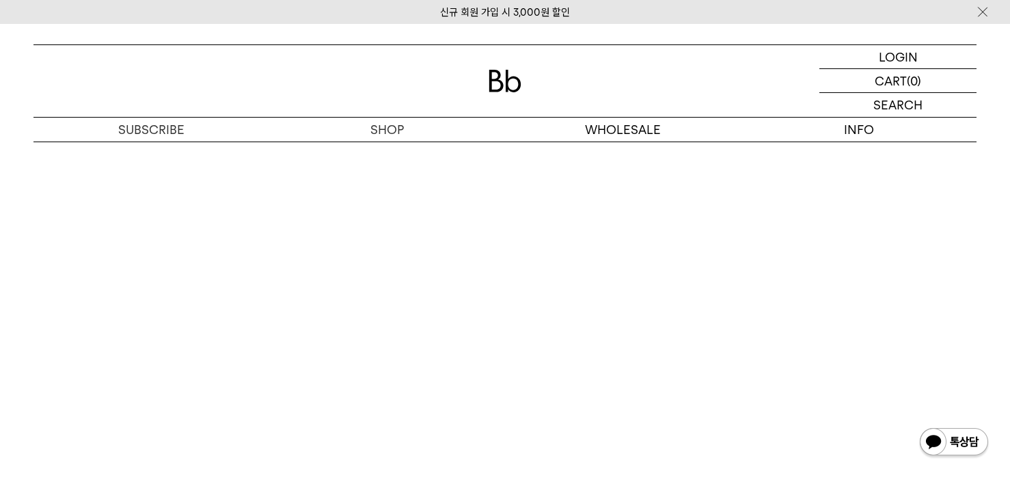
scroll to position [2323, 0]
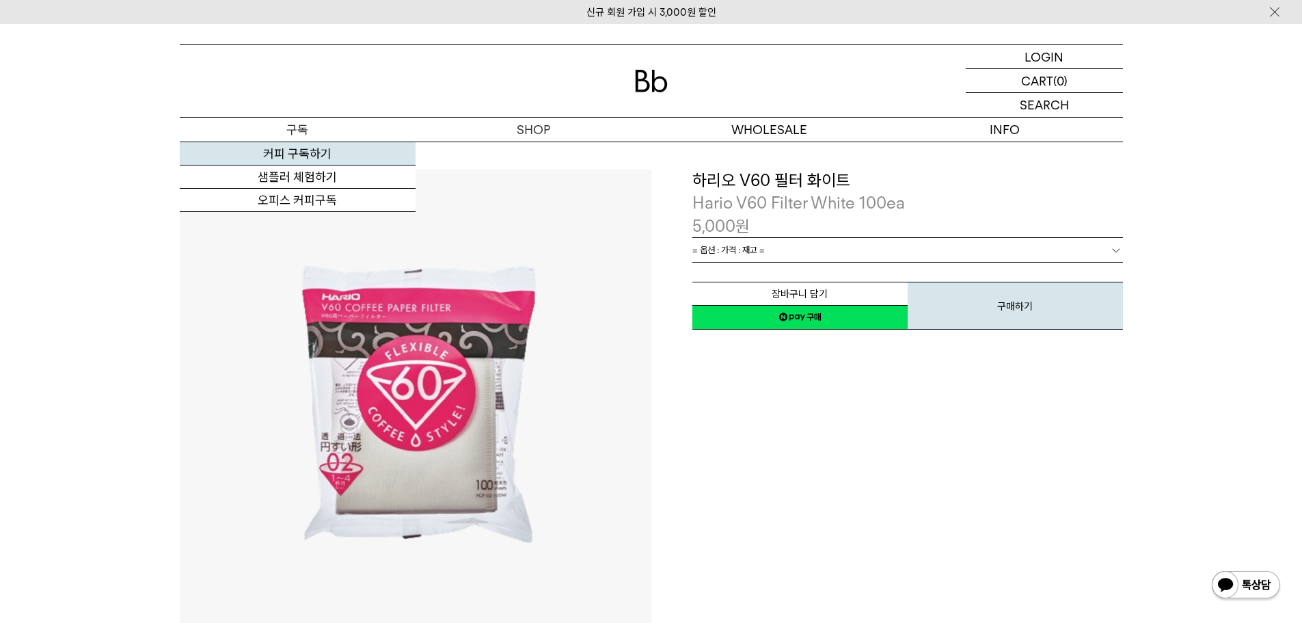
click at [324, 160] on link "커피 구독하기" at bounding box center [298, 153] width 236 height 23
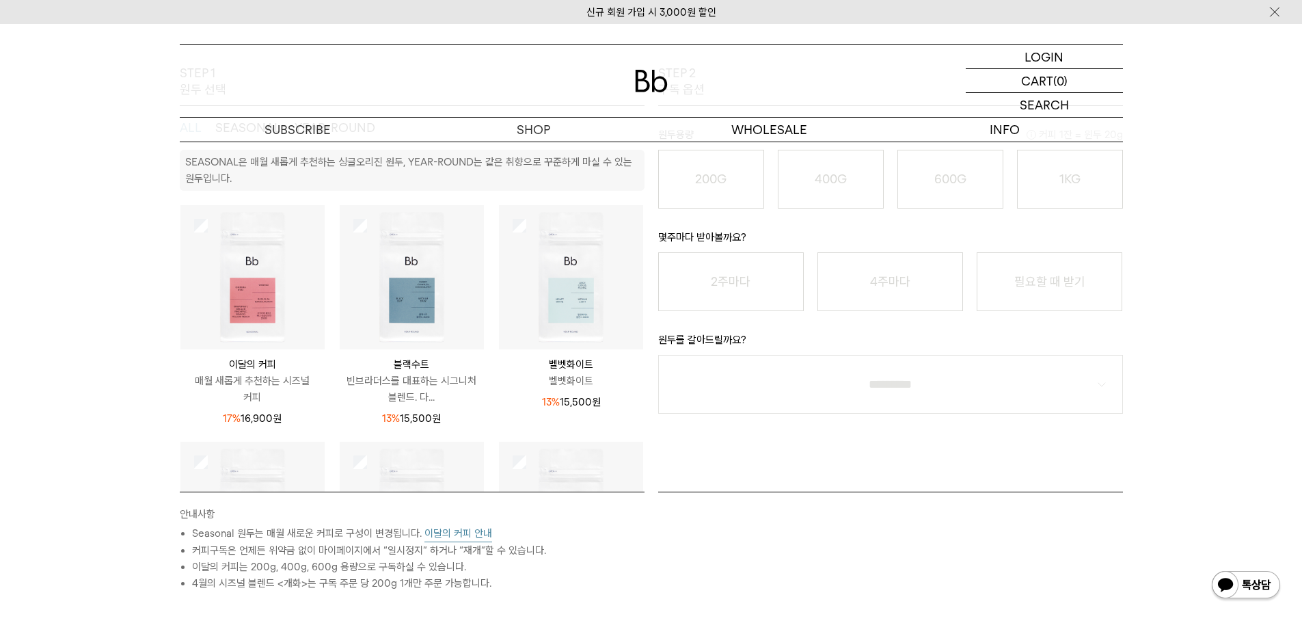
scroll to position [410, 0]
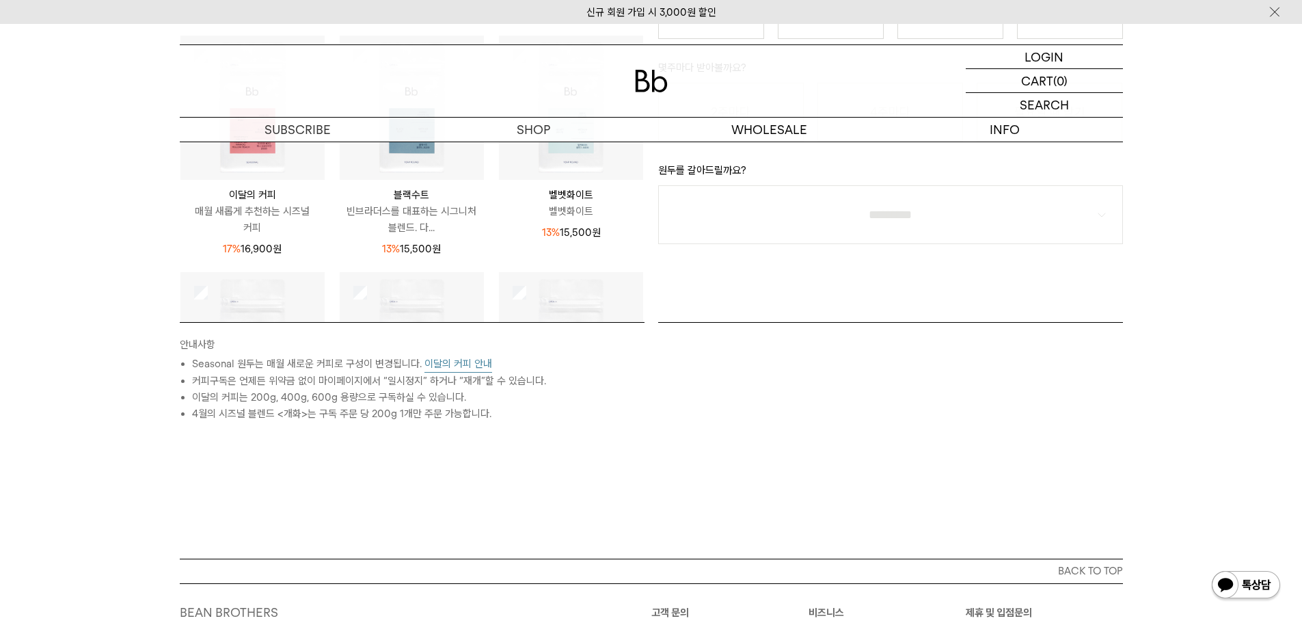
click at [439, 368] on button "이달의 커피 안내" at bounding box center [458, 363] width 68 height 17
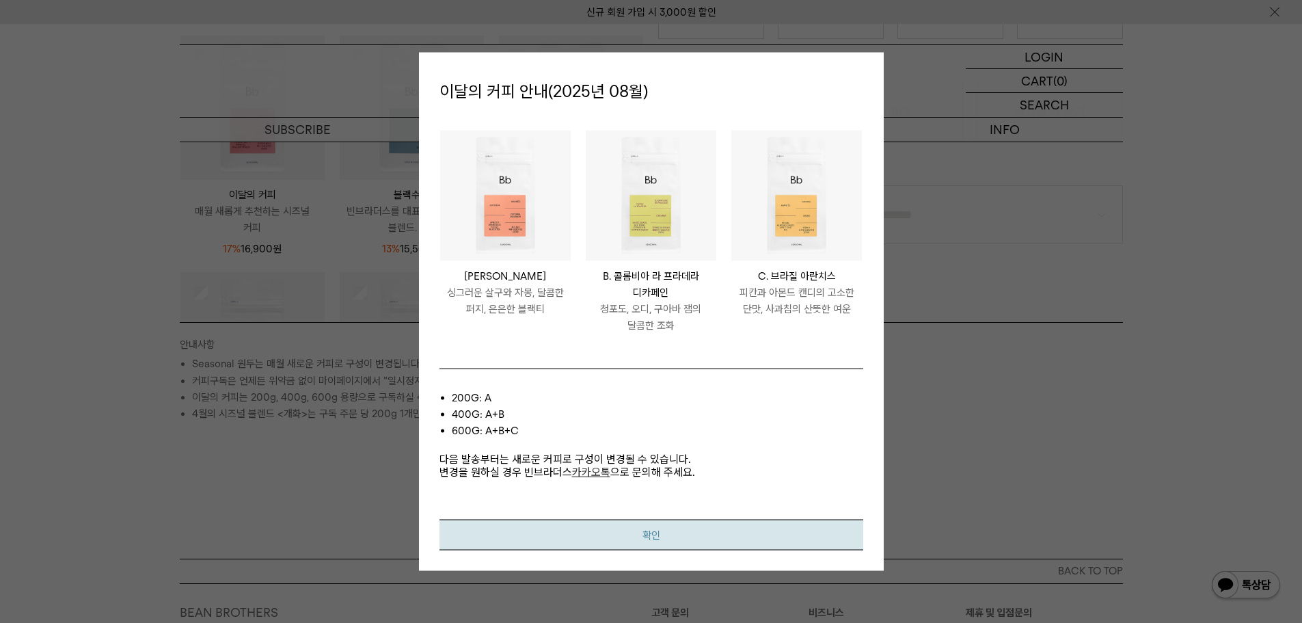
click at [655, 535] on button "확인" at bounding box center [651, 534] width 424 height 31
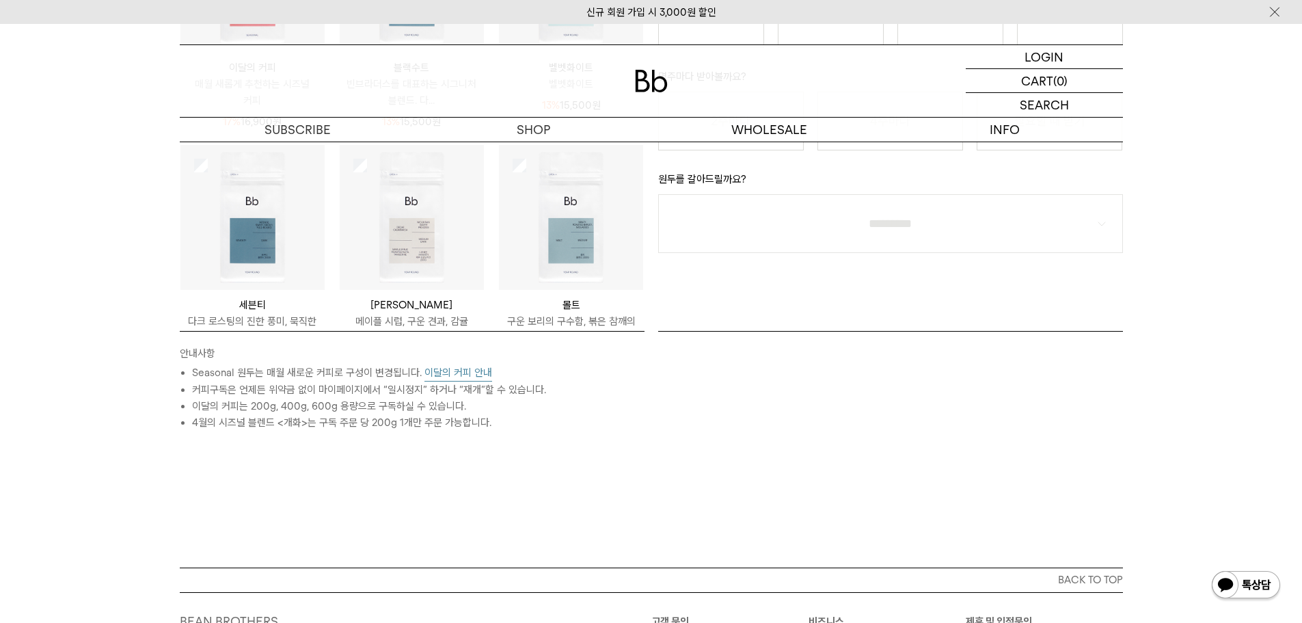
scroll to position [137, 0]
click at [470, 370] on button "이달의 커피 안내" at bounding box center [458, 372] width 68 height 17
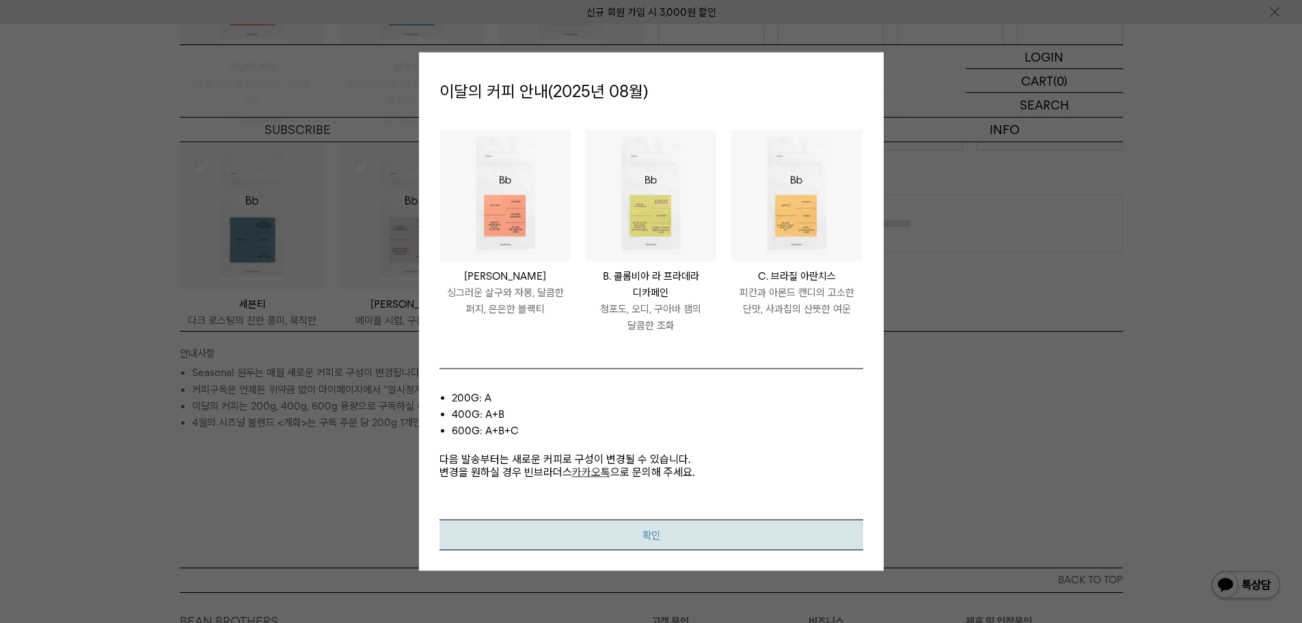
click at [682, 529] on button "확인" at bounding box center [651, 534] width 424 height 31
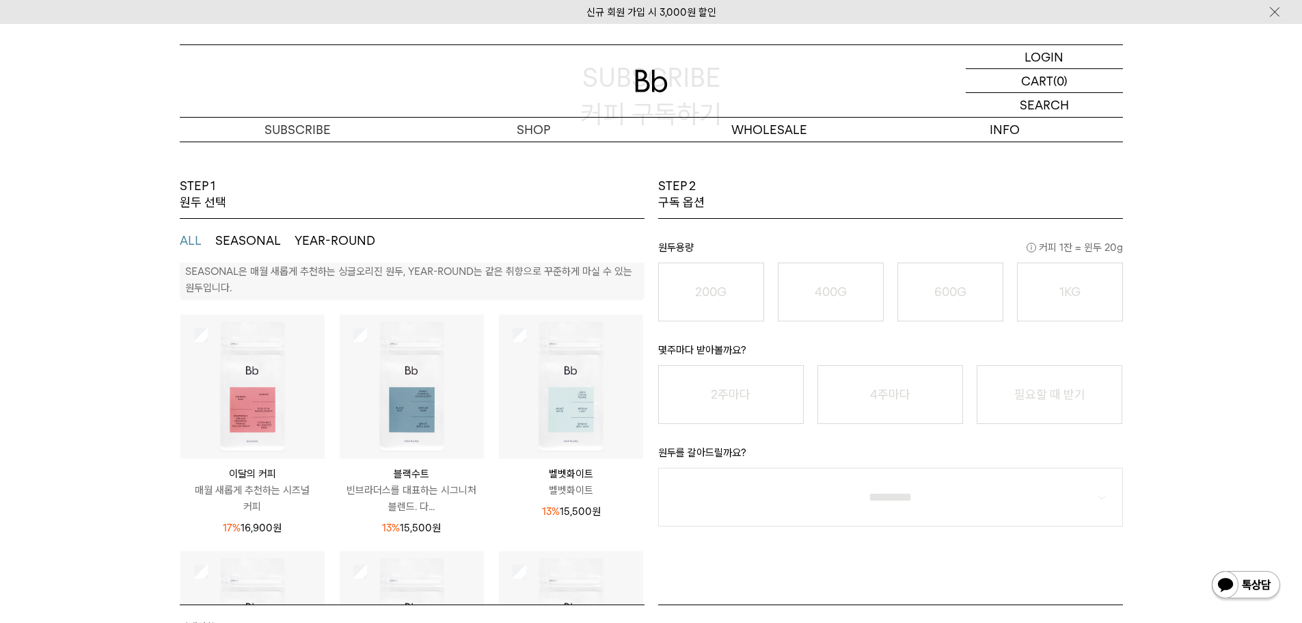
scroll to position [0, 0]
click at [1043, 55] on p "로그인" at bounding box center [1044, 56] width 33 height 23
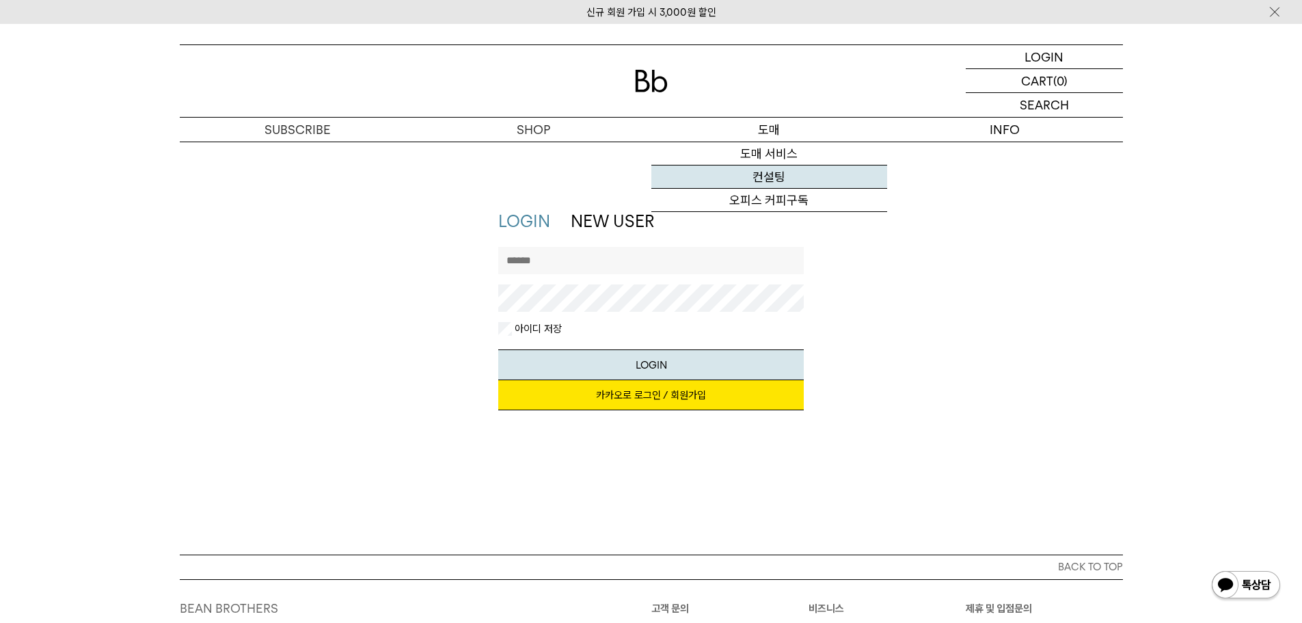
click at [790, 173] on link "컨설팅" at bounding box center [769, 176] width 236 height 23
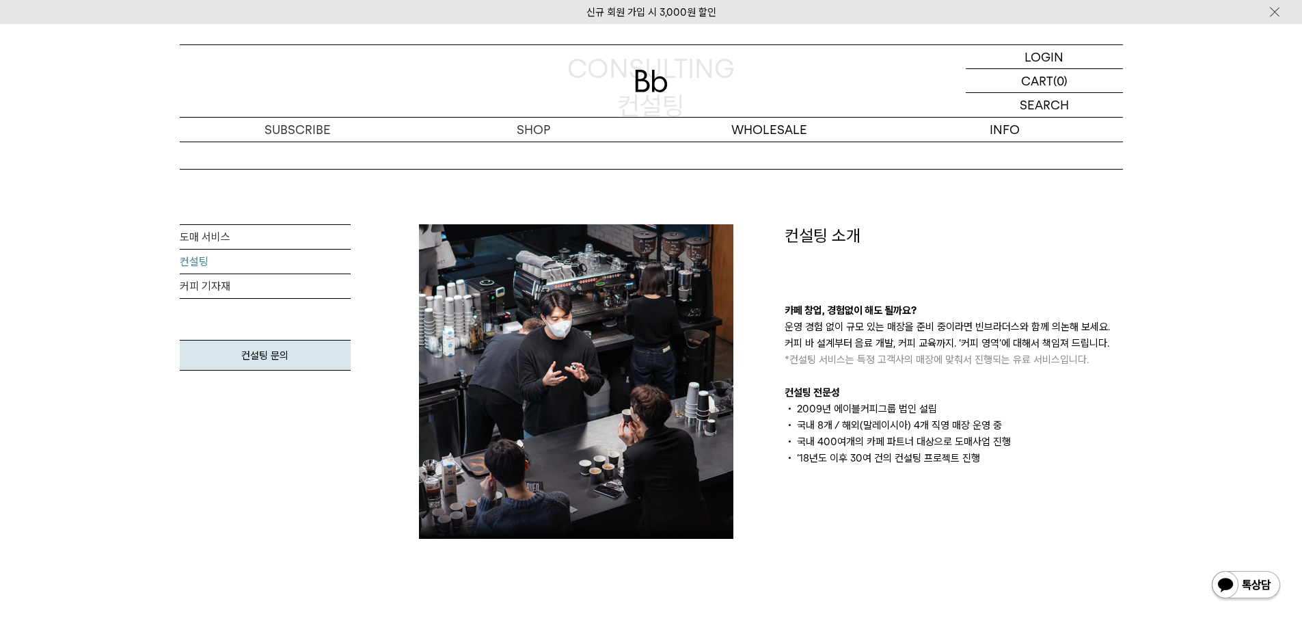
scroll to position [137, 0]
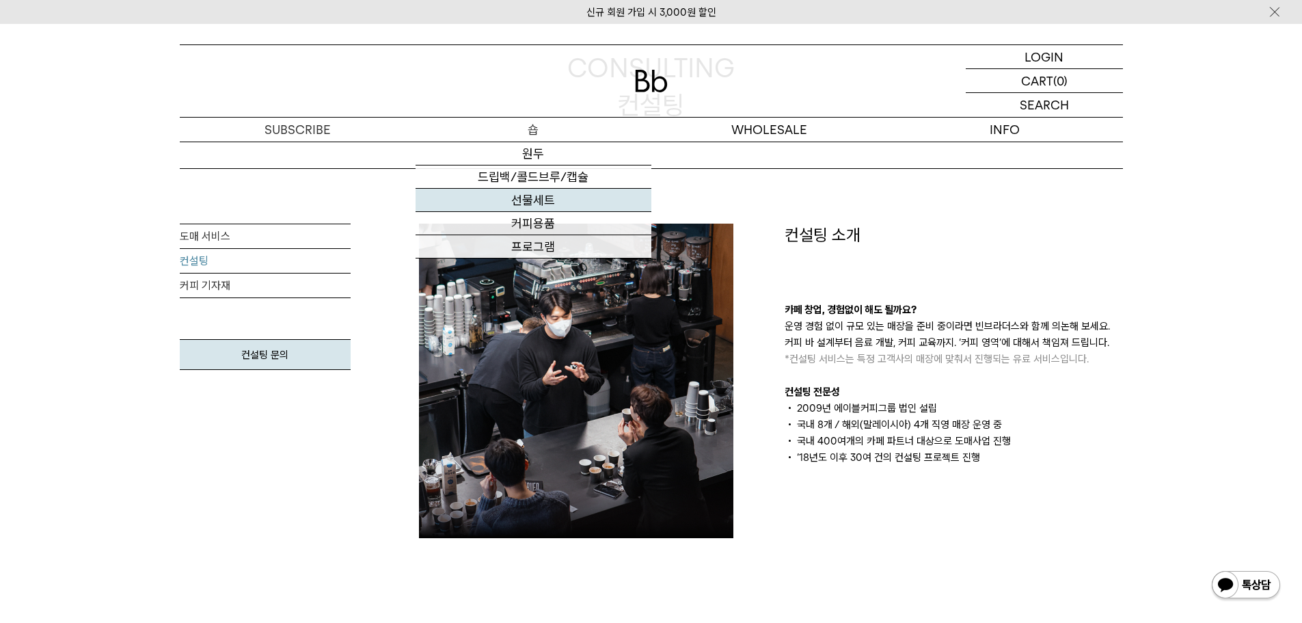
click at [560, 196] on link "선물세트" at bounding box center [533, 200] width 236 height 23
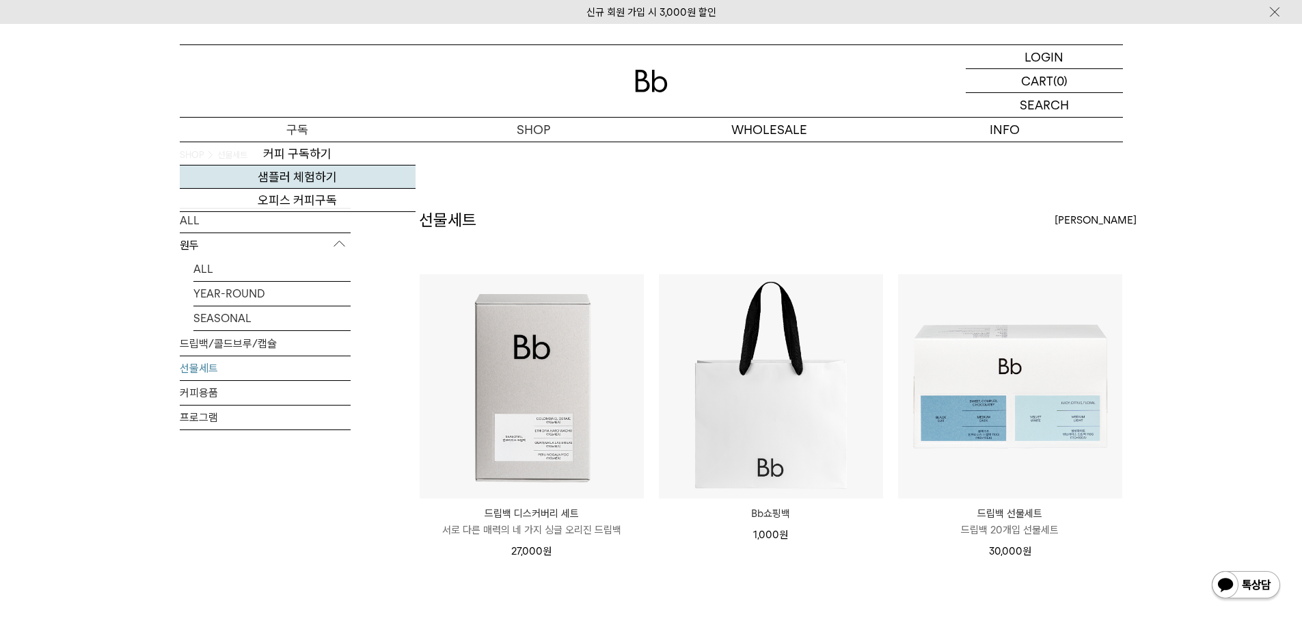
click at [292, 173] on link "샘플러 체험하기" at bounding box center [298, 176] width 236 height 23
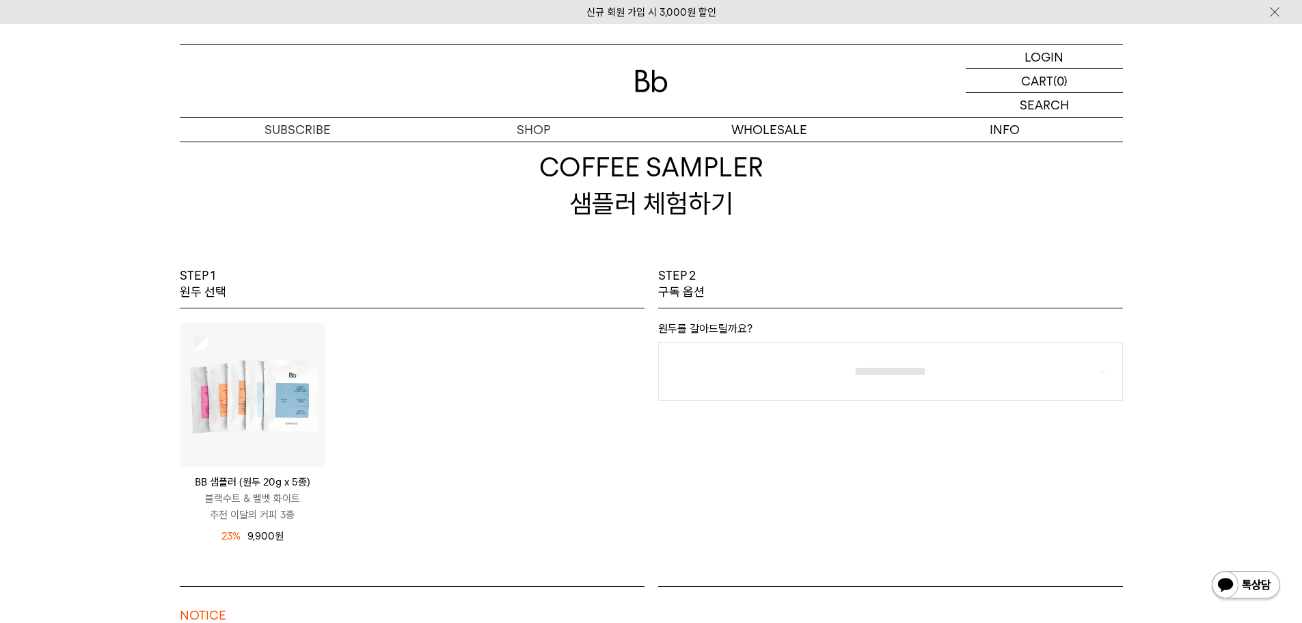
scroll to position [68, 0]
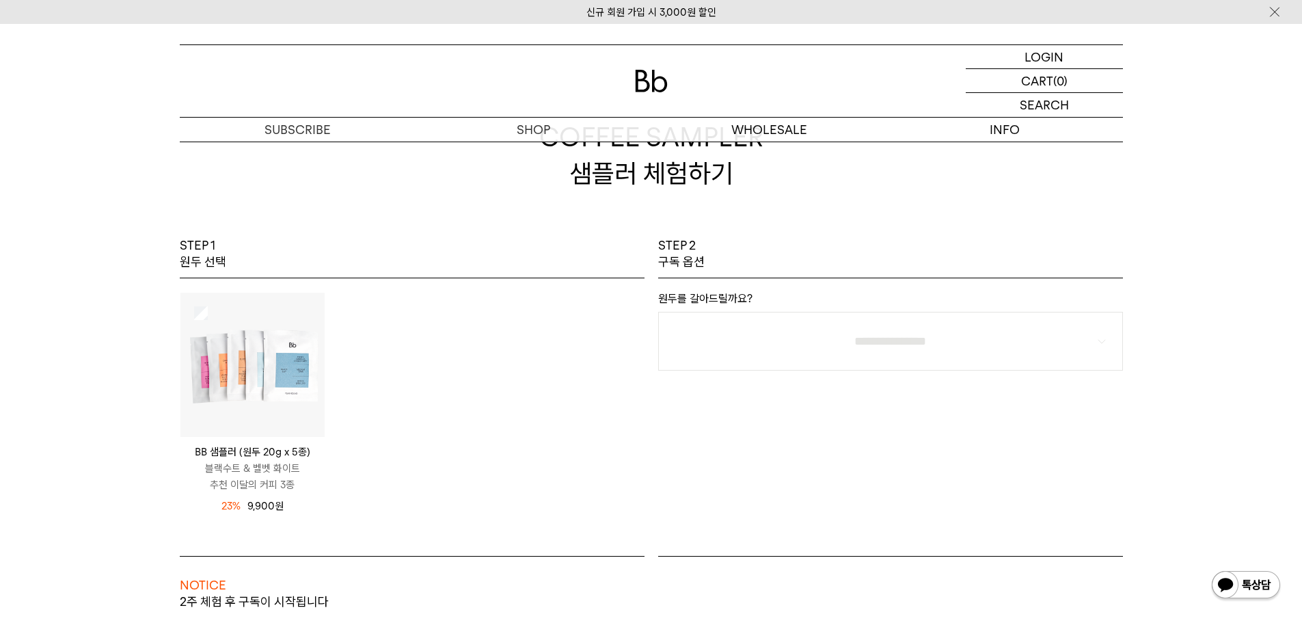
click at [248, 380] on img at bounding box center [252, 364] width 144 height 144
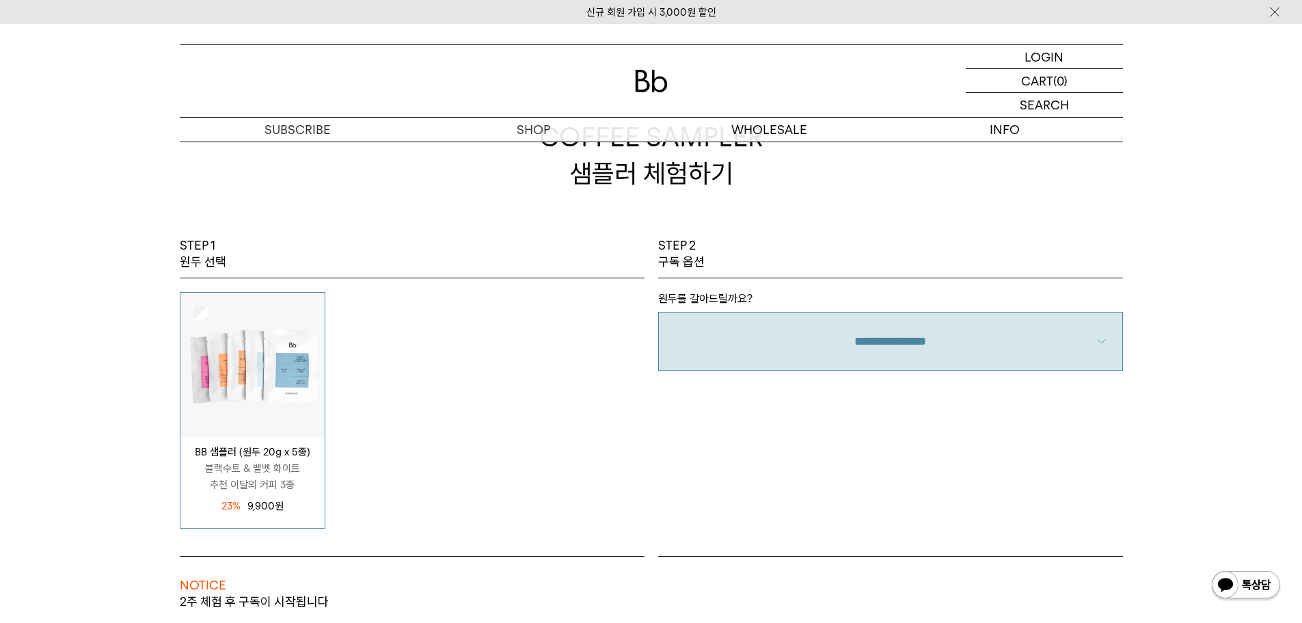
click at [968, 348] on select "**********" at bounding box center [890, 341] width 465 height 59
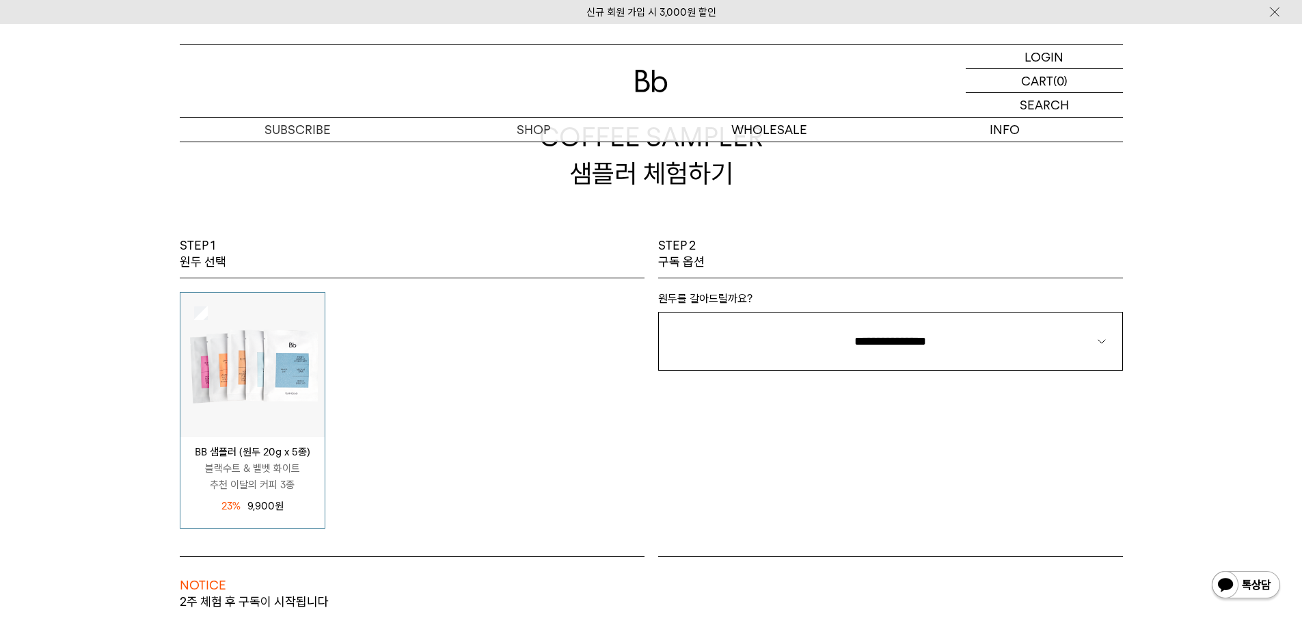
click at [635, 354] on div "BB 샘플러 (원두 20g x 5종) 블랙수트 & 벨벳 화이트 추천 이달의 커피 3종 12,900 원 23%" at bounding box center [412, 410] width 478 height 236
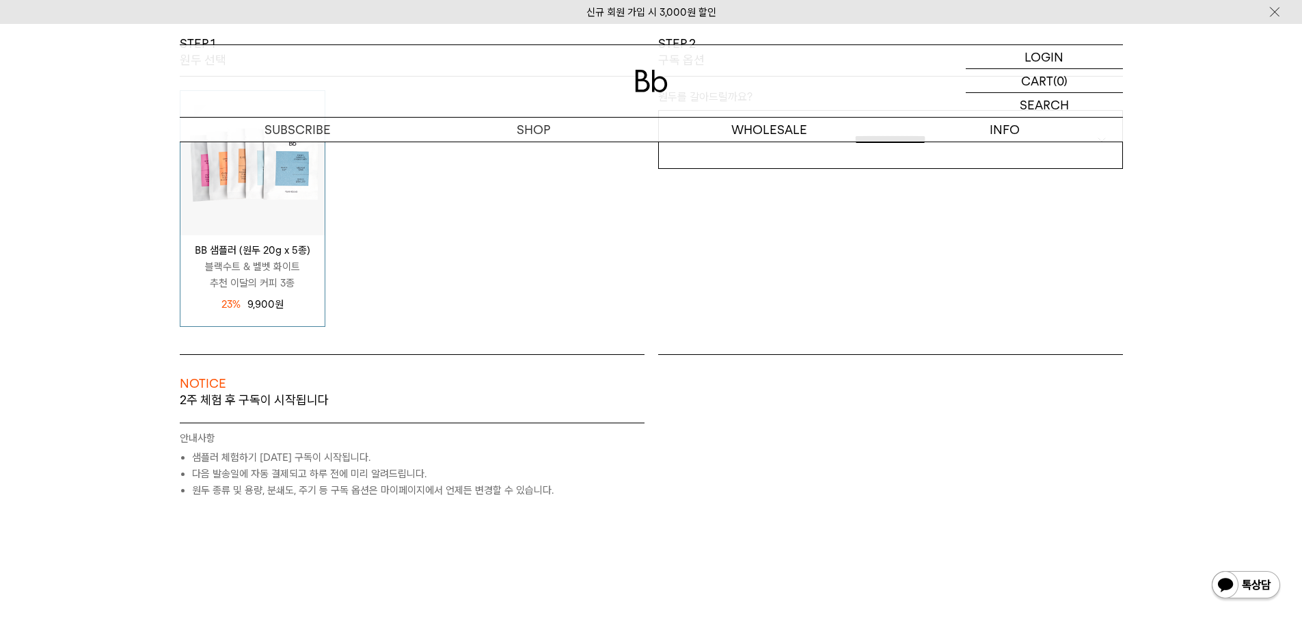
scroll to position [273, 0]
drag, startPoint x: 296, startPoint y: 401, endPoint x: 316, endPoint y: 457, distance: 59.7
click at [316, 457] on div "NOTICE 2주 체험 후 구독이 시작됩니다 원두 SEASONAL (매월 새로운 원두) 400G /" at bounding box center [412, 423] width 478 height 144
click at [316, 457] on li "샘플러 체험하기 [DATE] 구독이 시작됩니다." at bounding box center [418, 454] width 452 height 16
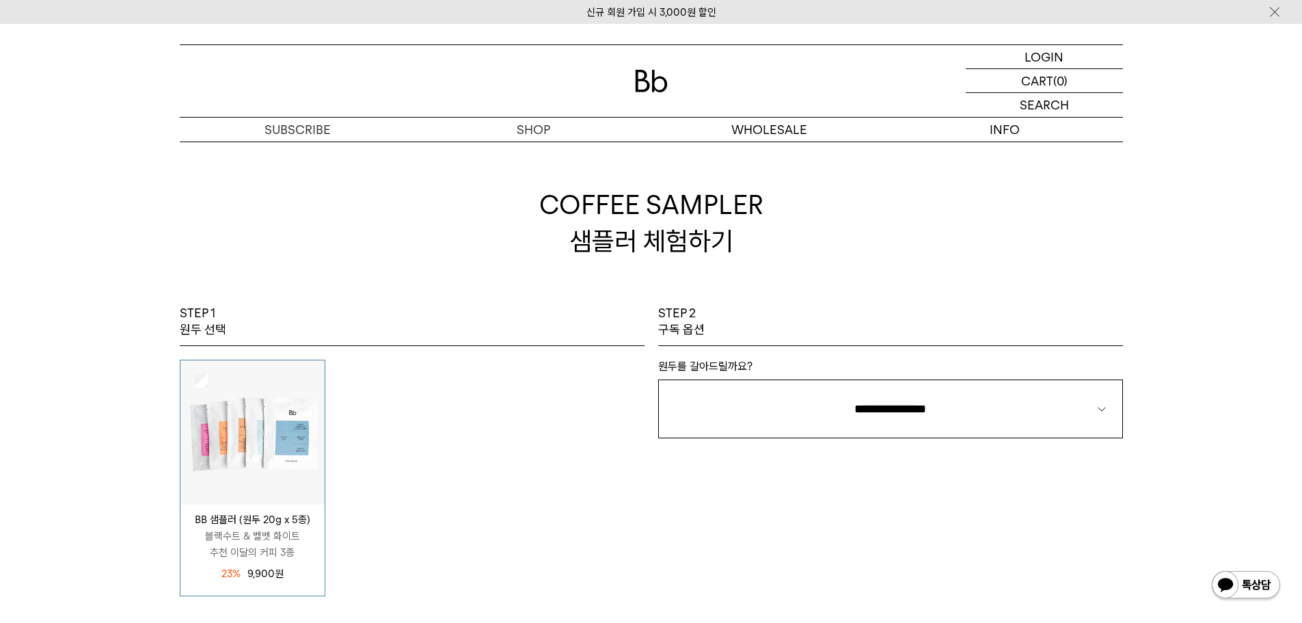
scroll to position [0, 0]
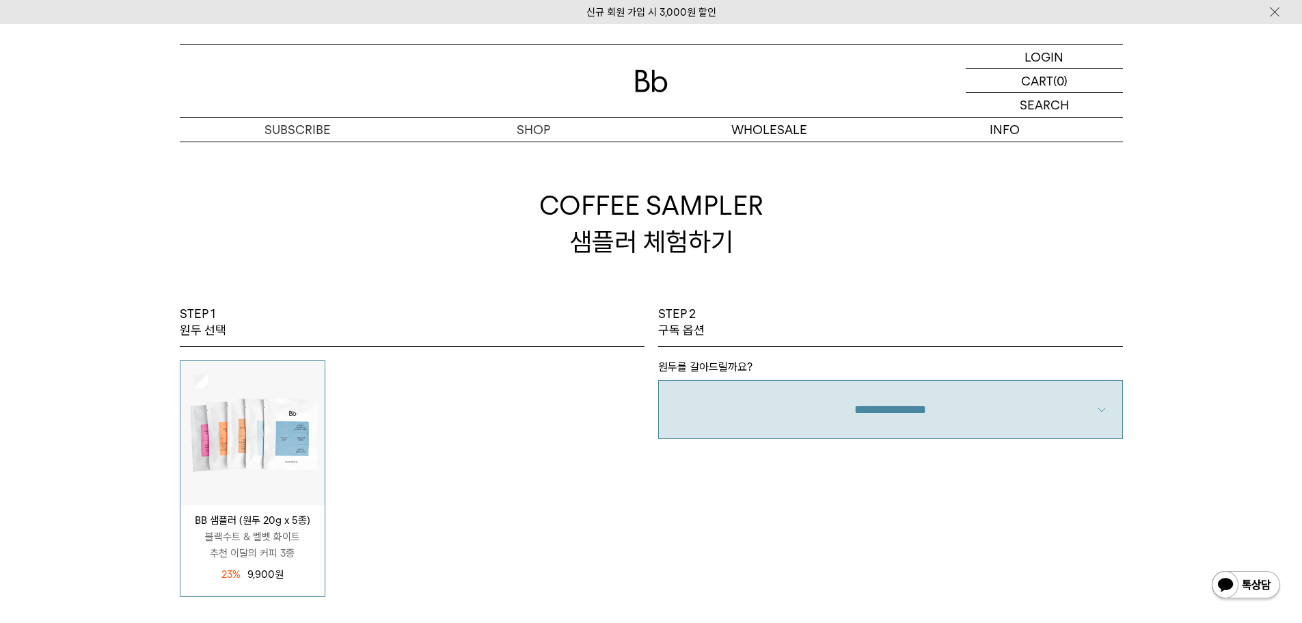
click at [880, 413] on select "**********" at bounding box center [890, 409] width 465 height 59
select select "**"
click at [658, 380] on select "**********" at bounding box center [890, 409] width 465 height 59
click at [543, 450] on div "BB 샘플러 (원두 20g x 5종) 블랙수트 & 벨벳 화이트 추천 이달의 커피 3종 12,900 원 23%" at bounding box center [412, 478] width 478 height 236
